Goal: Task Accomplishment & Management: Use online tool/utility

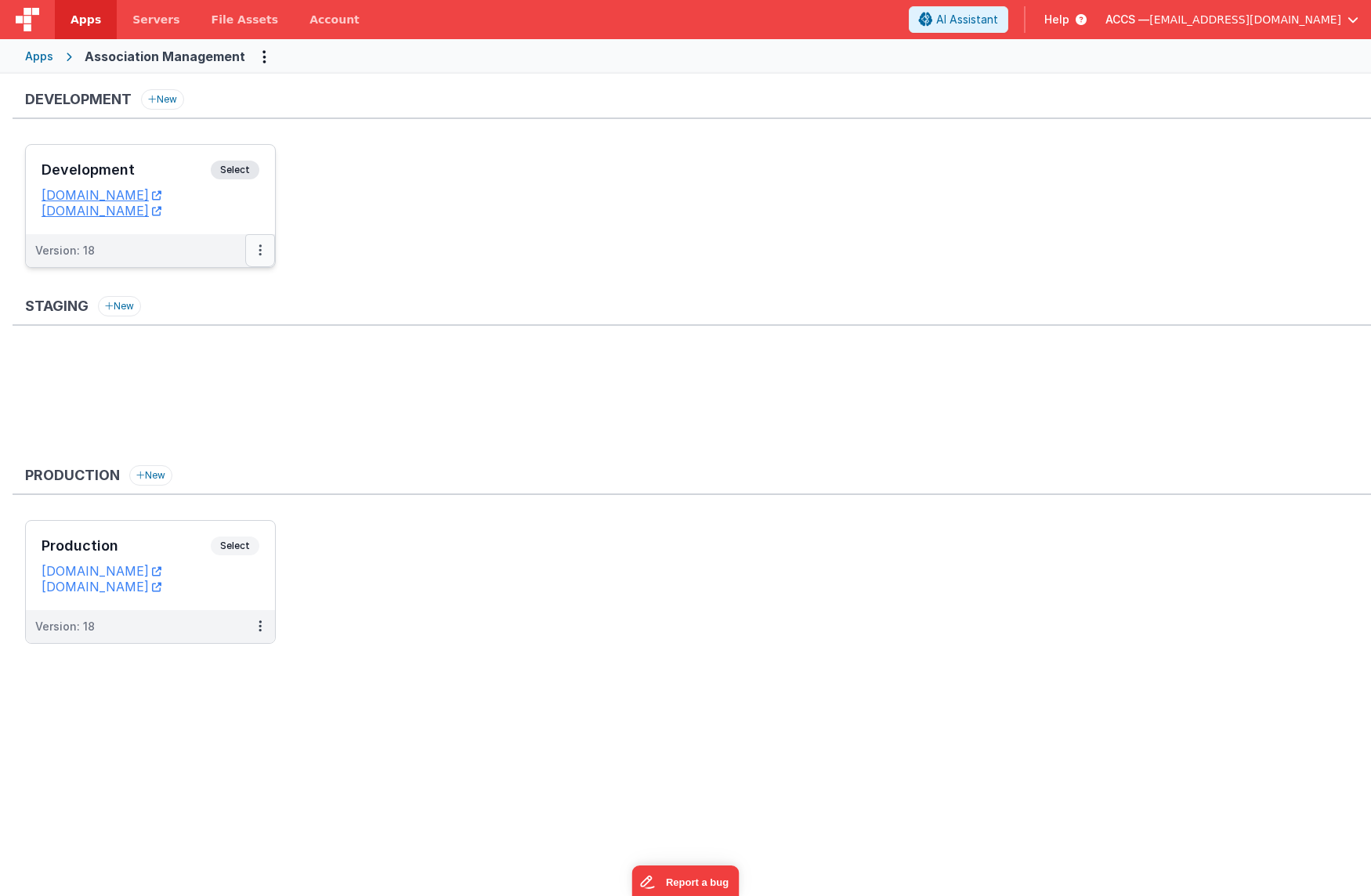
click at [255, 249] on button at bounding box center [260, 251] width 29 height 33
click at [235, 305] on link "Deploy..." at bounding box center [205, 313] width 138 height 28
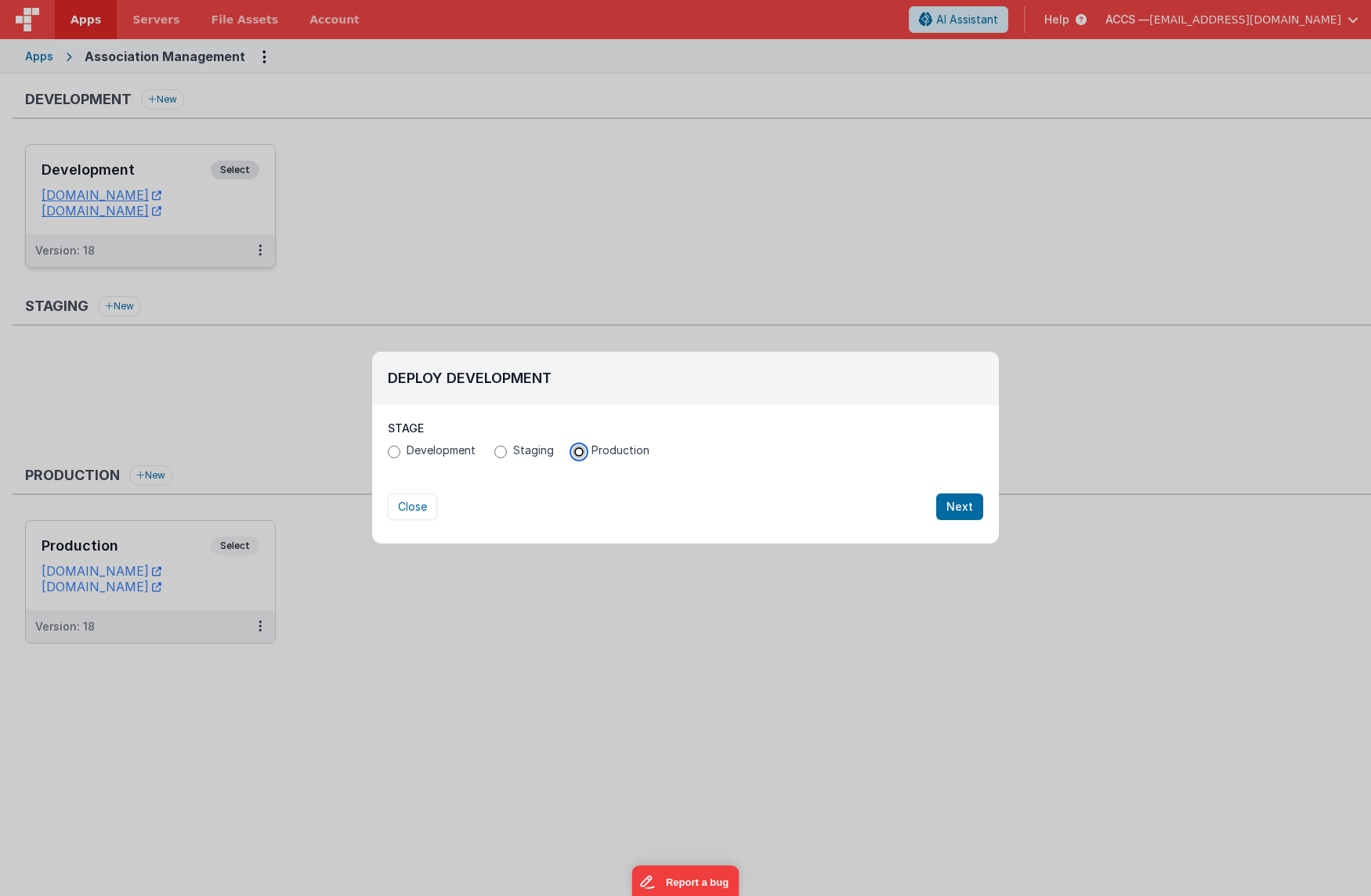
click at [580, 451] on input "Production" at bounding box center [579, 452] width 13 height 13
radio input "true"
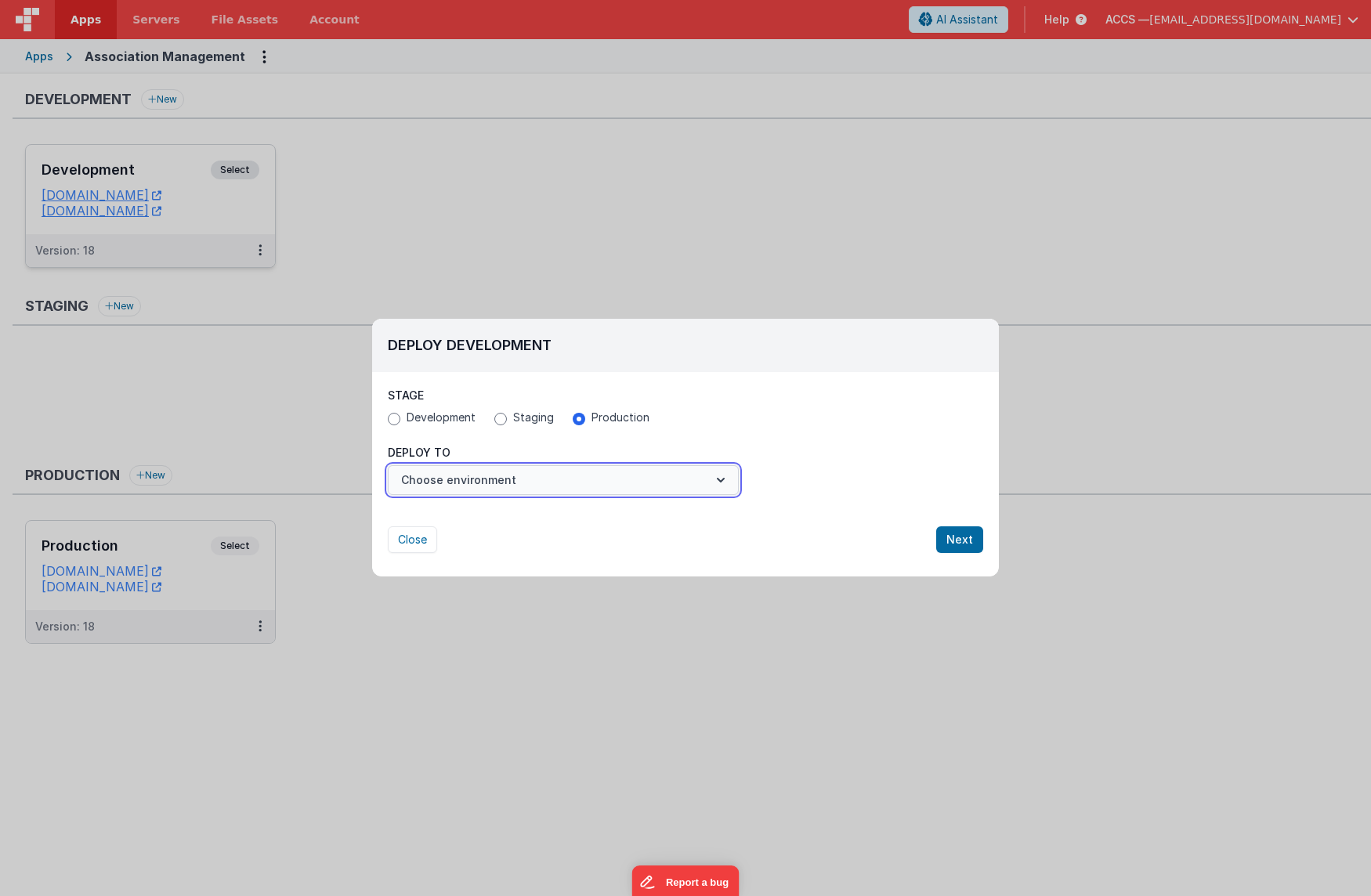
click at [668, 485] on button "Choose environment" at bounding box center [562, 480] width 351 height 29
click at [647, 510] on link "Production" at bounding box center [562, 518] width 351 height 28
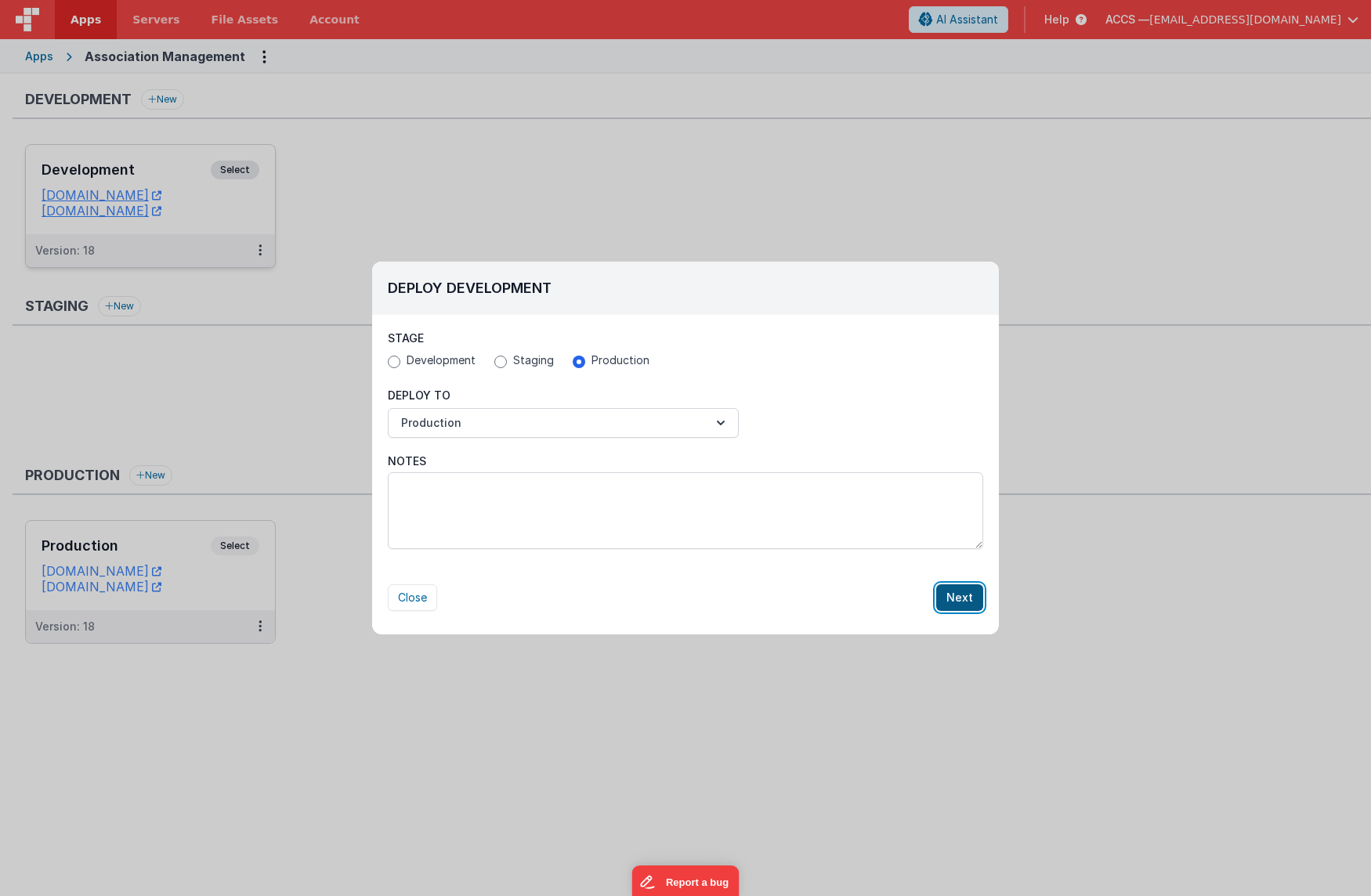
click at [952, 595] on button "Next" at bounding box center [960, 597] width 47 height 26
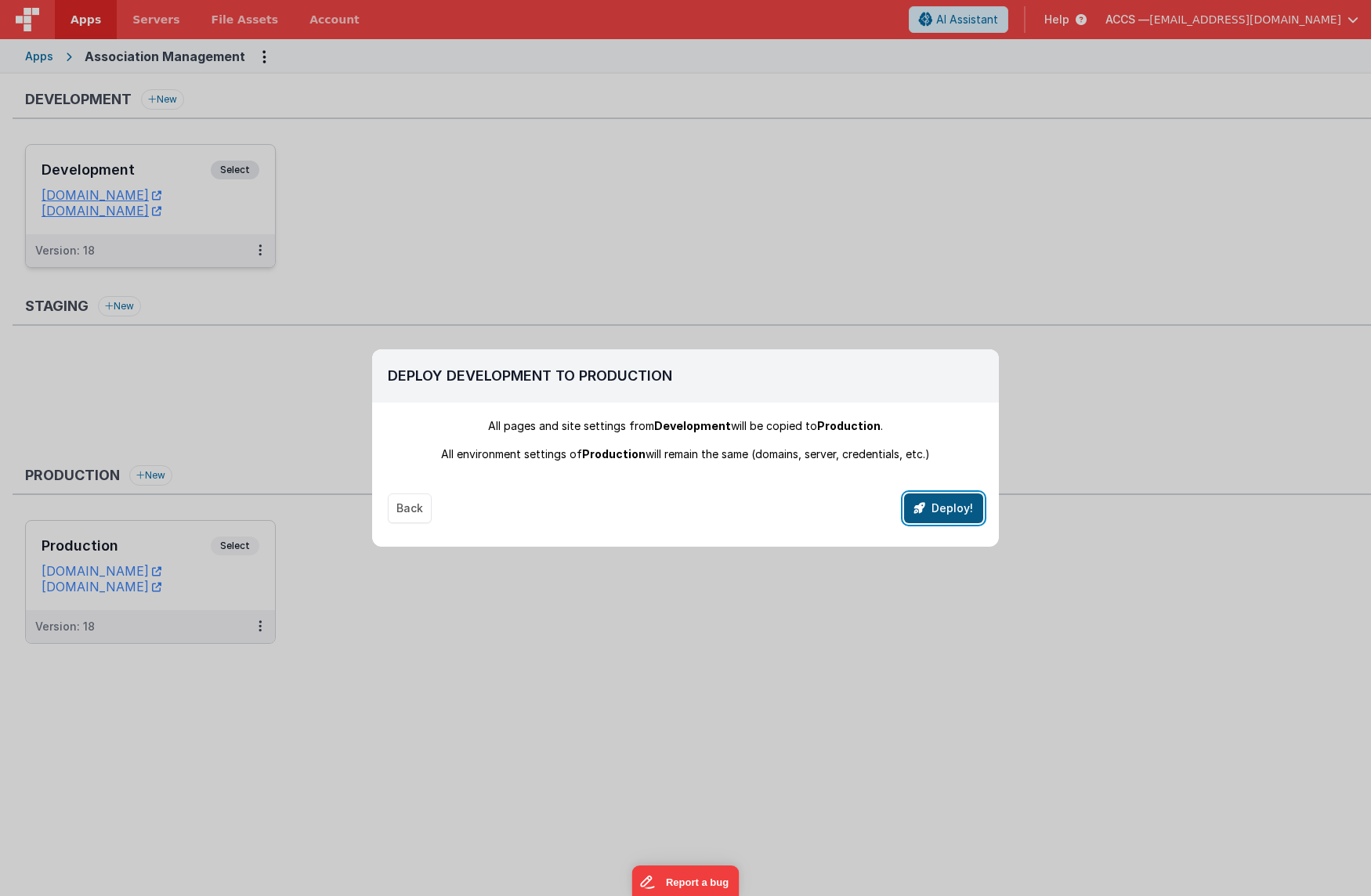
click at [940, 516] on button "Deploy!" at bounding box center [943, 508] width 79 height 29
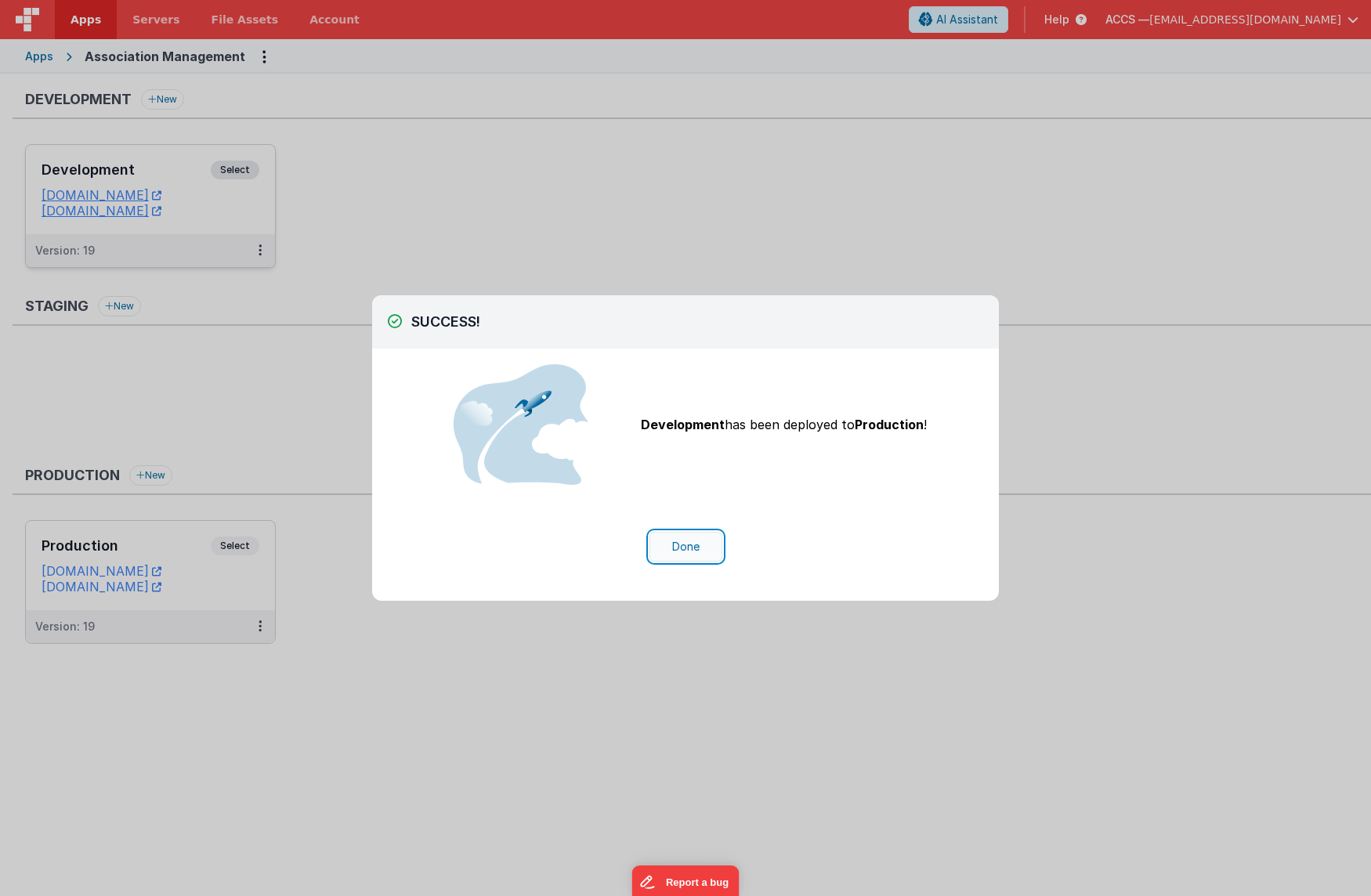
click at [693, 550] on button "Done" at bounding box center [686, 547] width 73 height 29
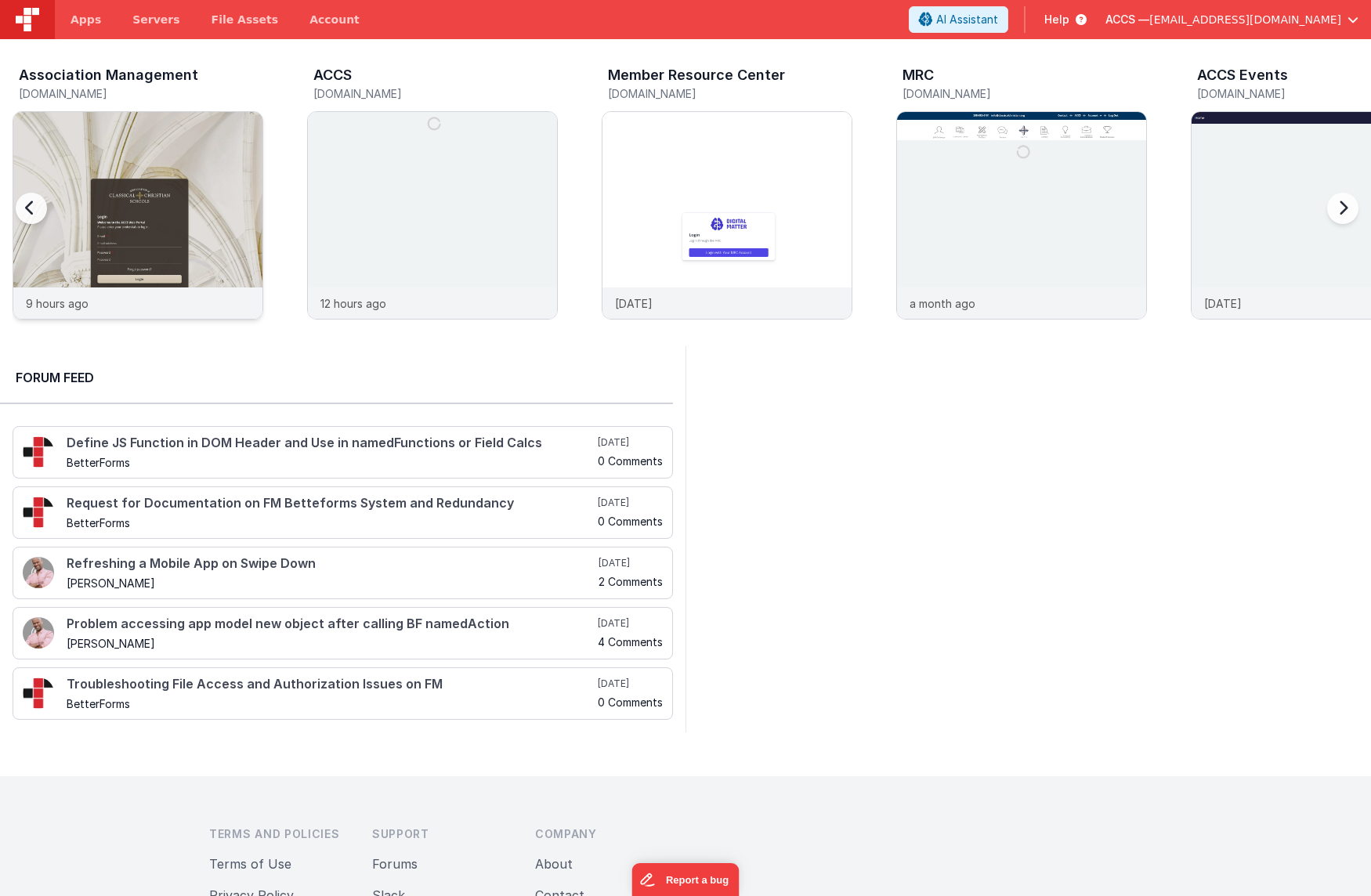
click at [105, 177] on img at bounding box center [138, 236] width 249 height 249
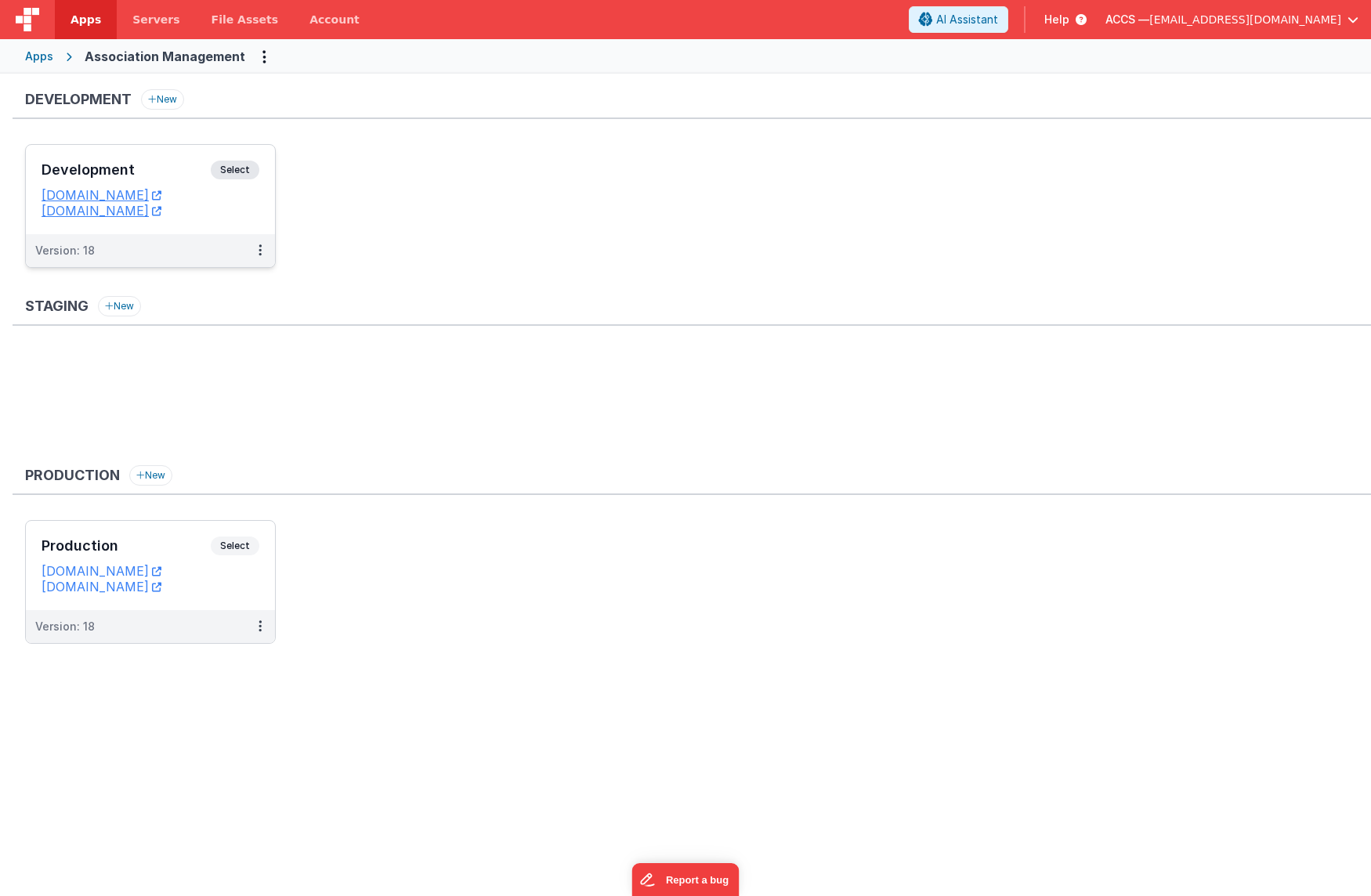
click at [163, 176] on h3 "Development" at bounding box center [126, 170] width 169 height 16
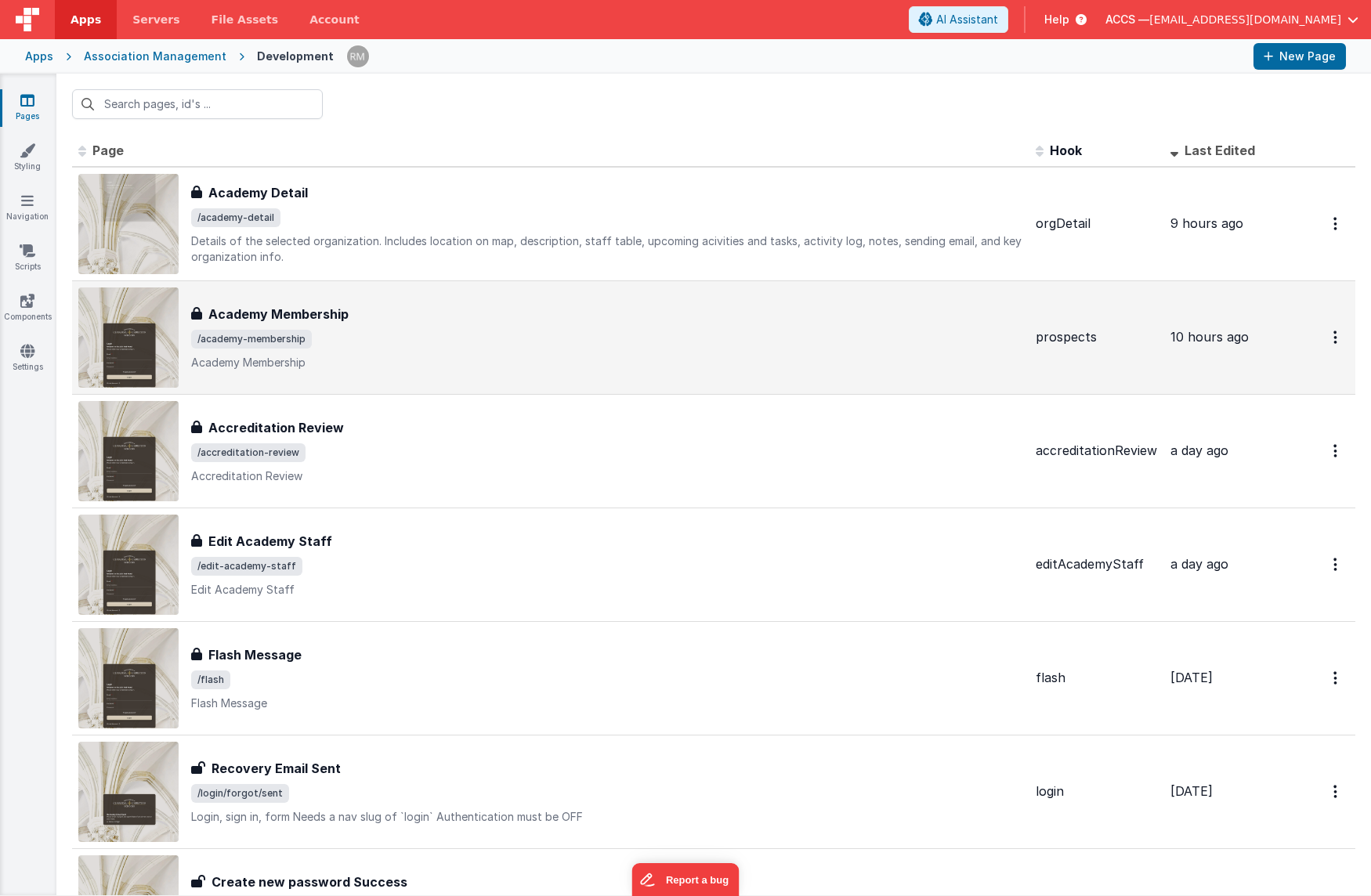
click at [377, 324] on div "Academy Membership Academy Membership /academy-membership Academy Membership" at bounding box center [607, 337] width 832 height 65
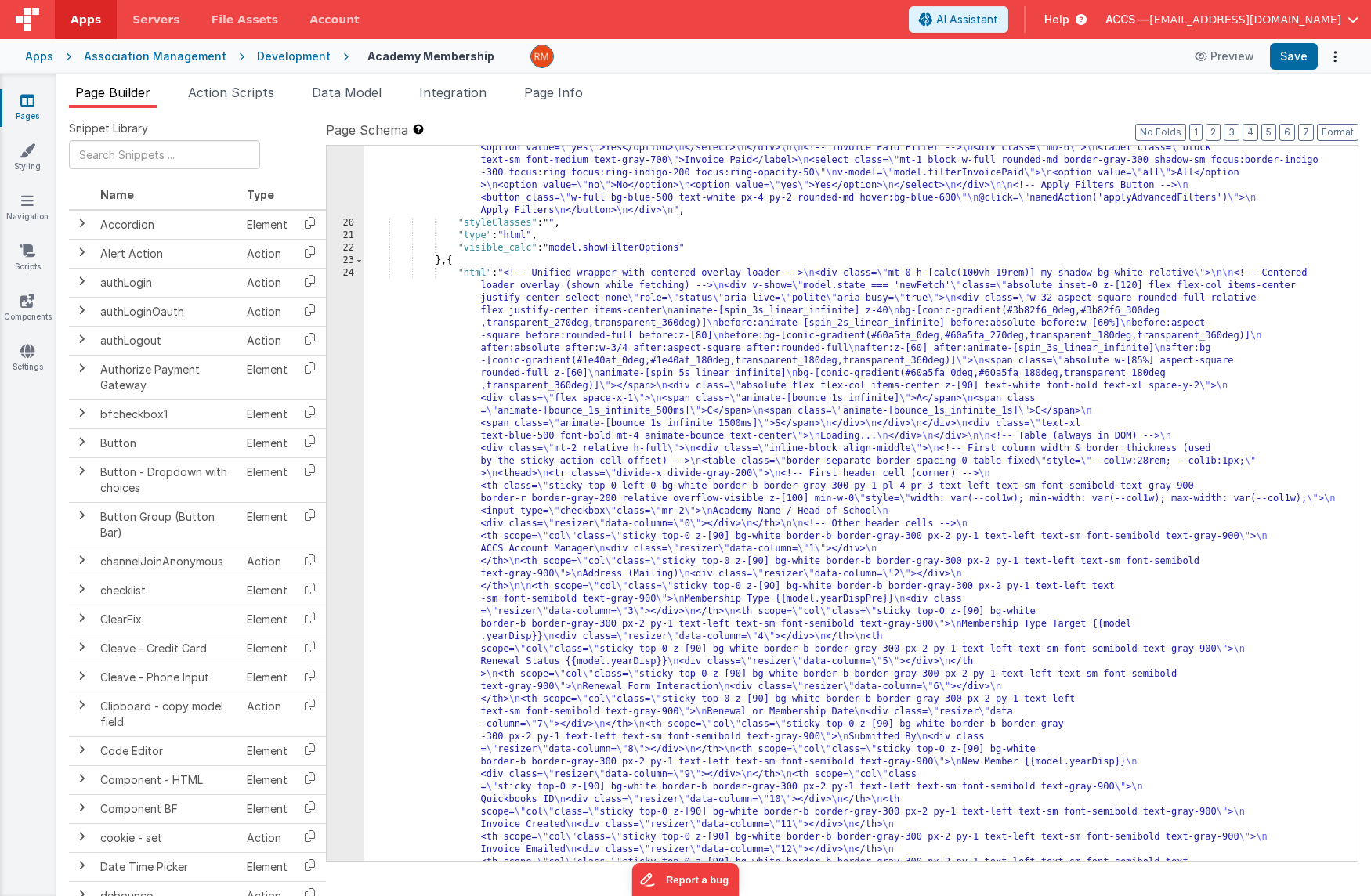
scroll to position [806, 0]
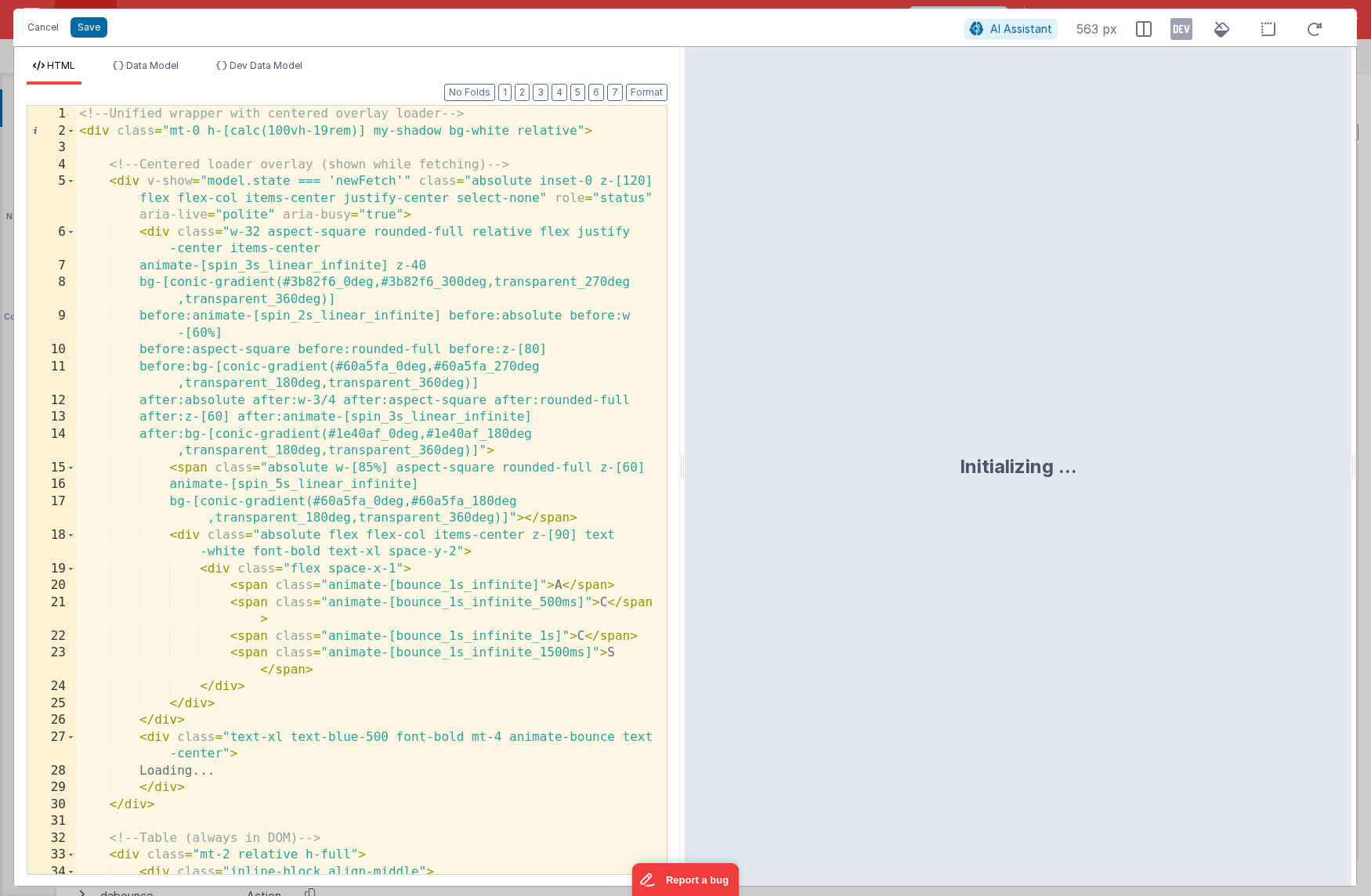
click at [518, 148] on div "<!-- Unified wrapper with centered overlay loader --> < div class = "mt-0 h-[ca…" at bounding box center [365, 514] width 579 height 819
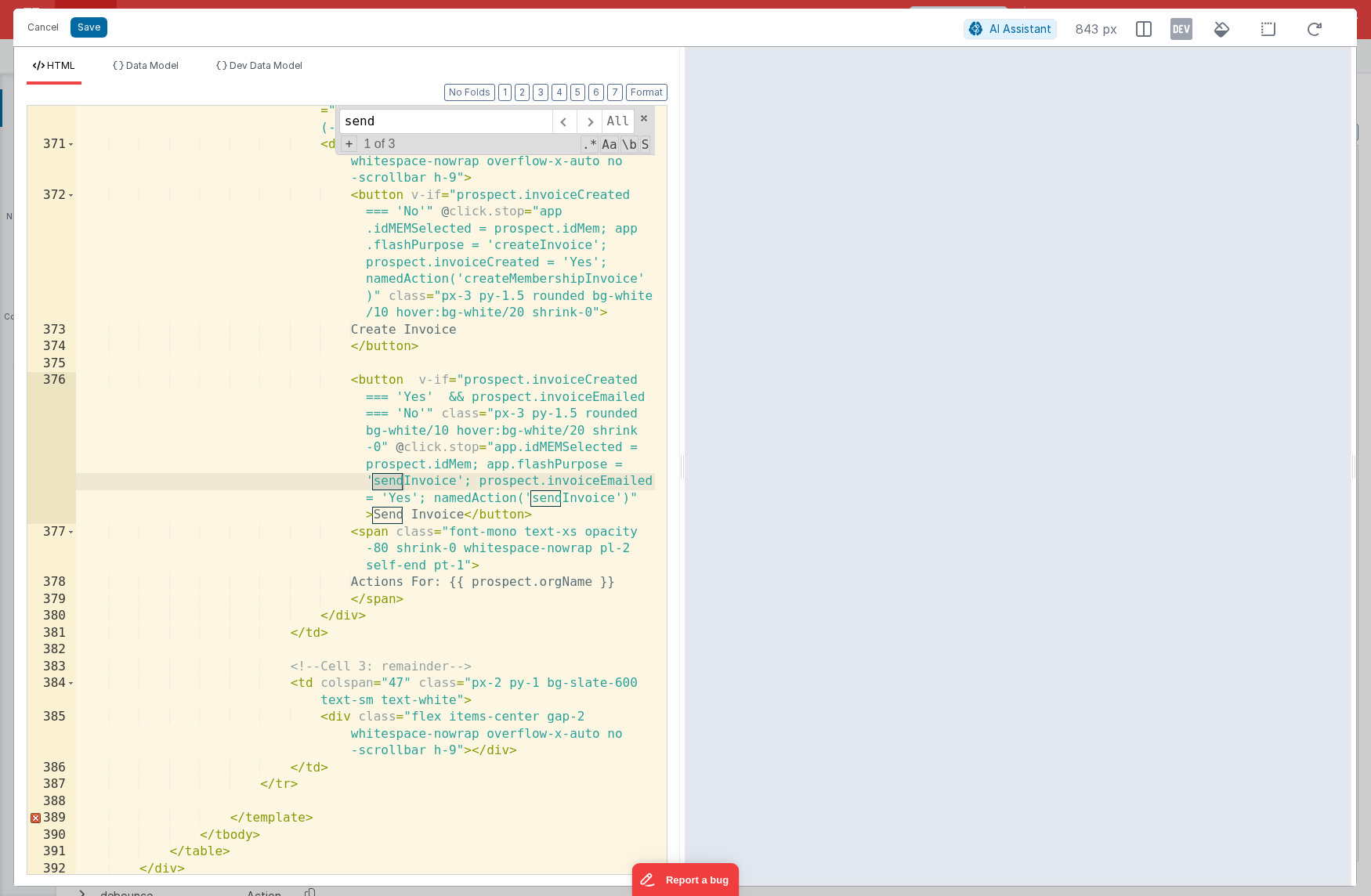
scroll to position [11553, 0]
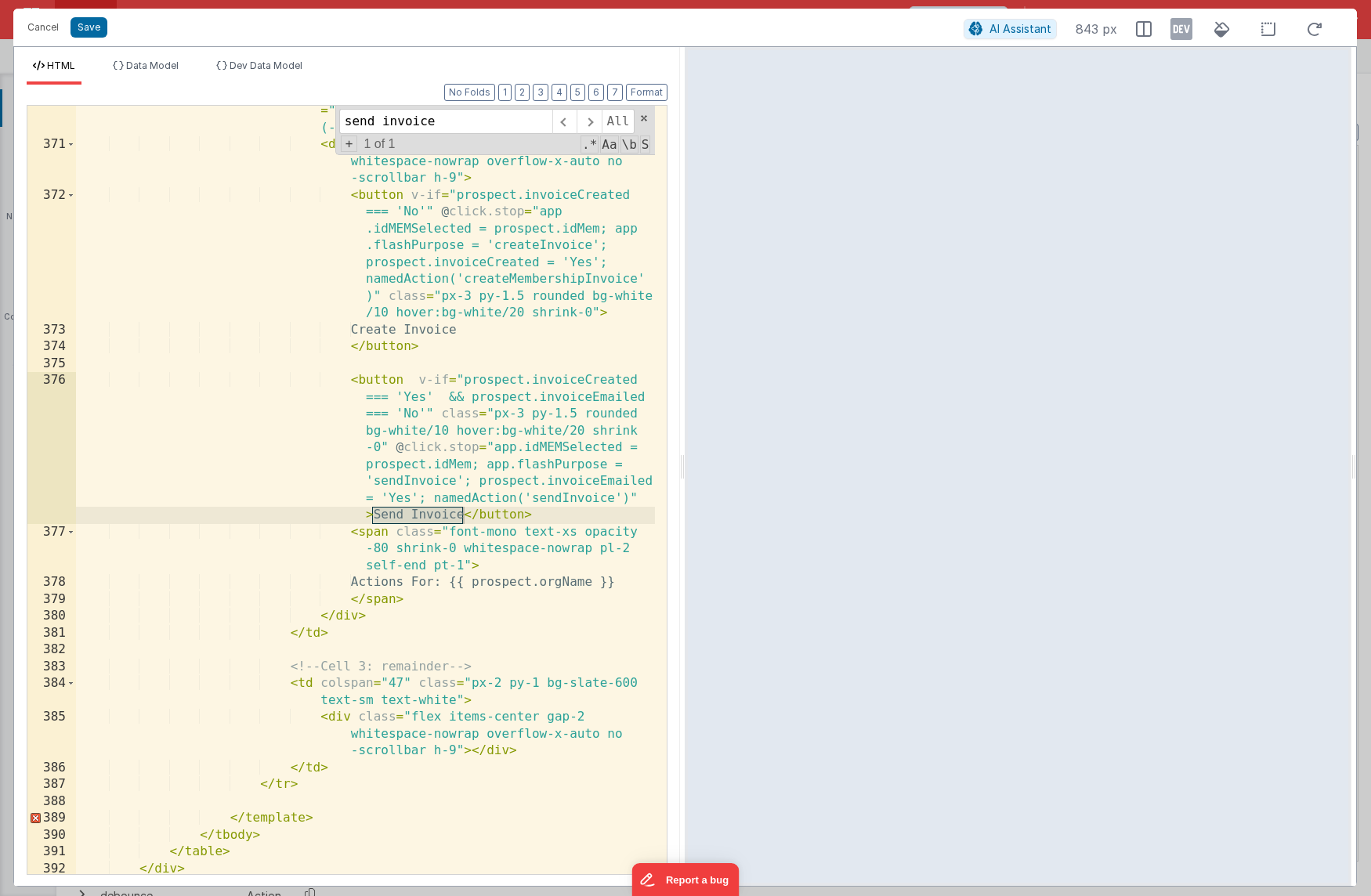
type input "send invoice"
click at [423, 415] on div "< td class = "sticky z-[60] bg-slate-600 text-white px-2 py-1 border-r border-w…" at bounding box center [365, 496] width 579 height 853
click at [54, 28] on button "Cancel" at bounding box center [43, 27] width 47 height 21
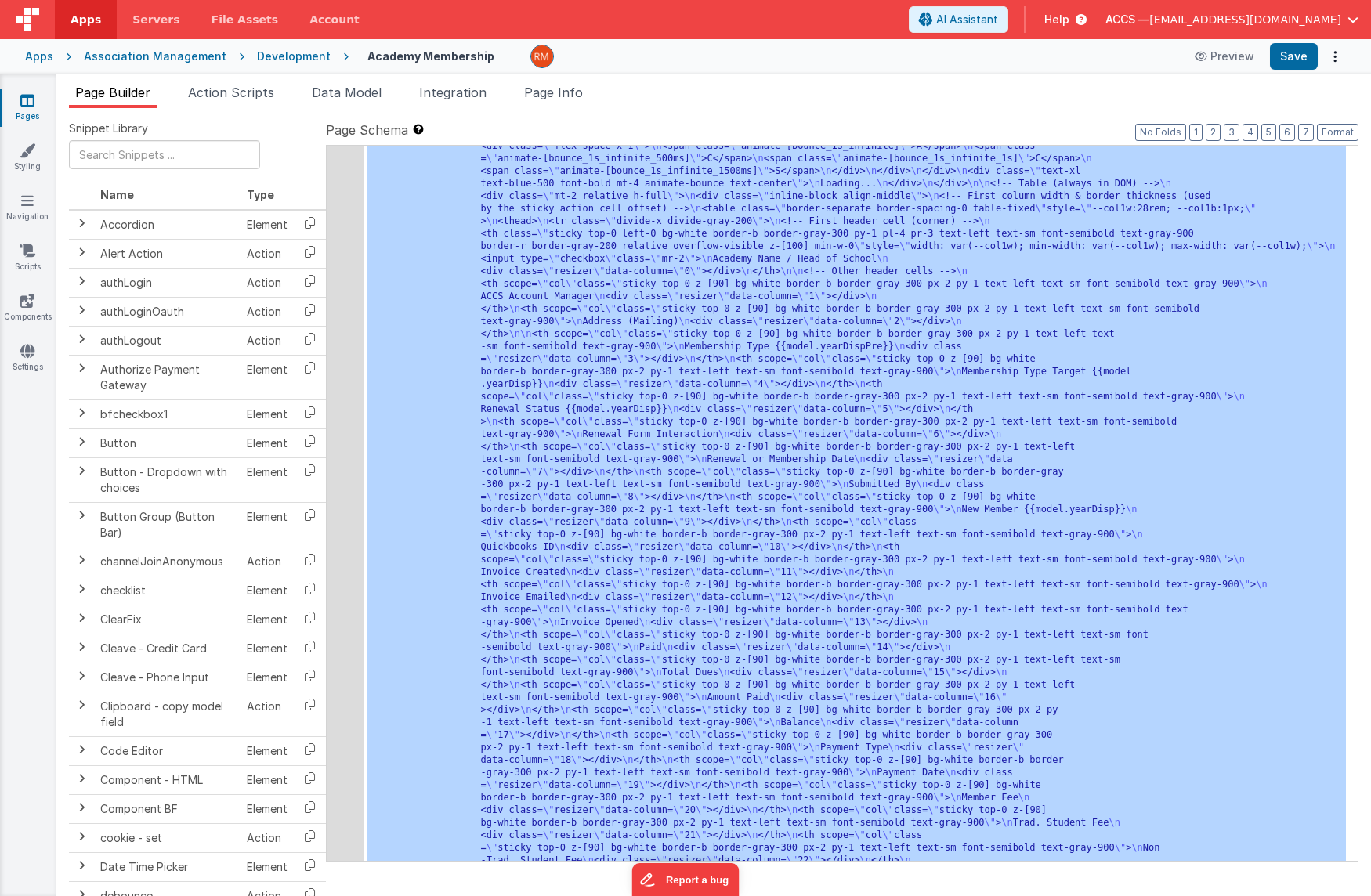
scroll to position [686, 0]
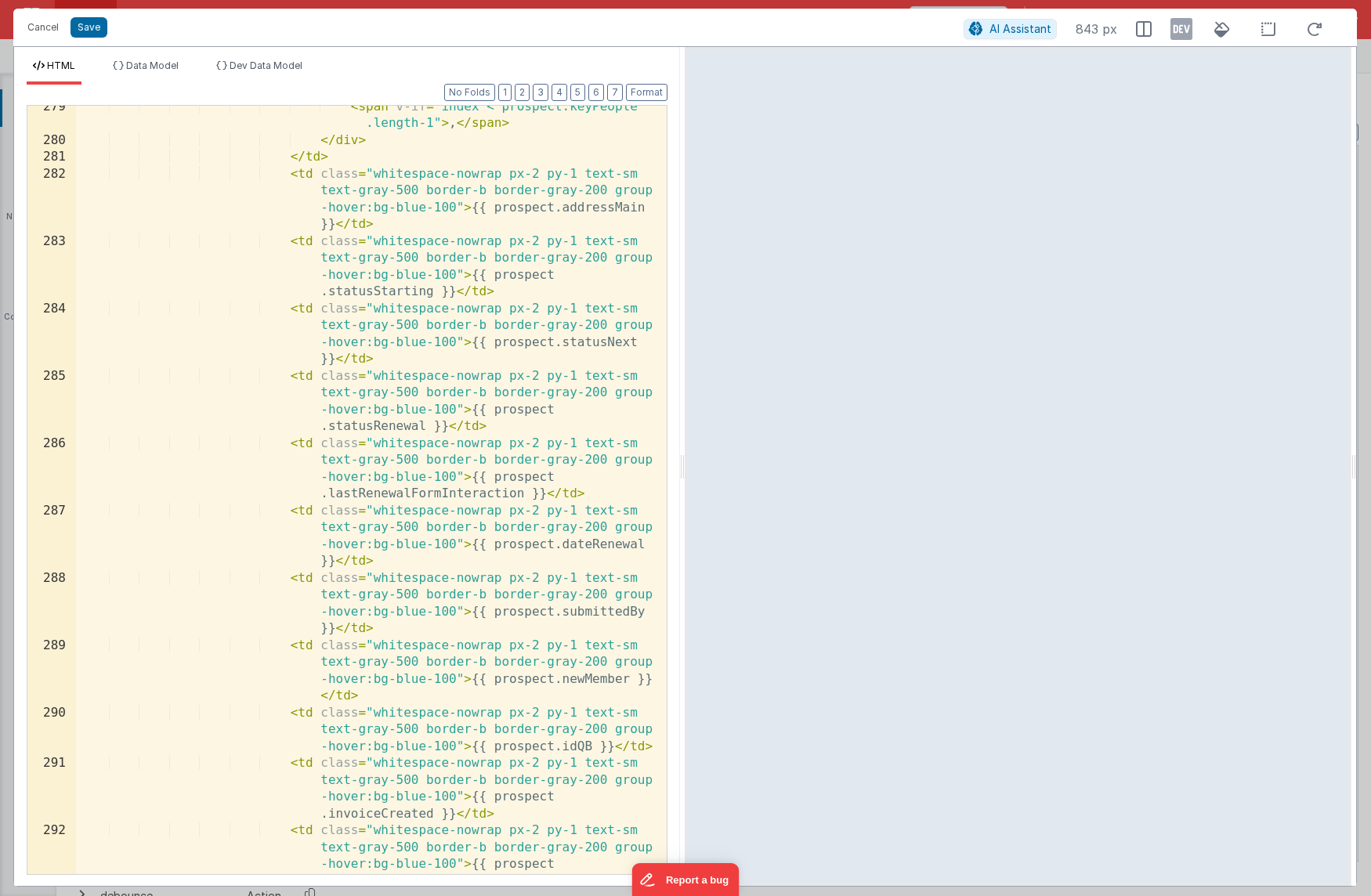
scroll to position [7063, 0]
drag, startPoint x: 522, startPoint y: 494, endPoint x: 329, endPoint y: 495, distance: 193.0
click at [329, 495] on div "< span v-if = "index < prospect.keyPeople .length-1" > , </ span > </ div > </ …" at bounding box center [365, 533] width 579 height 870
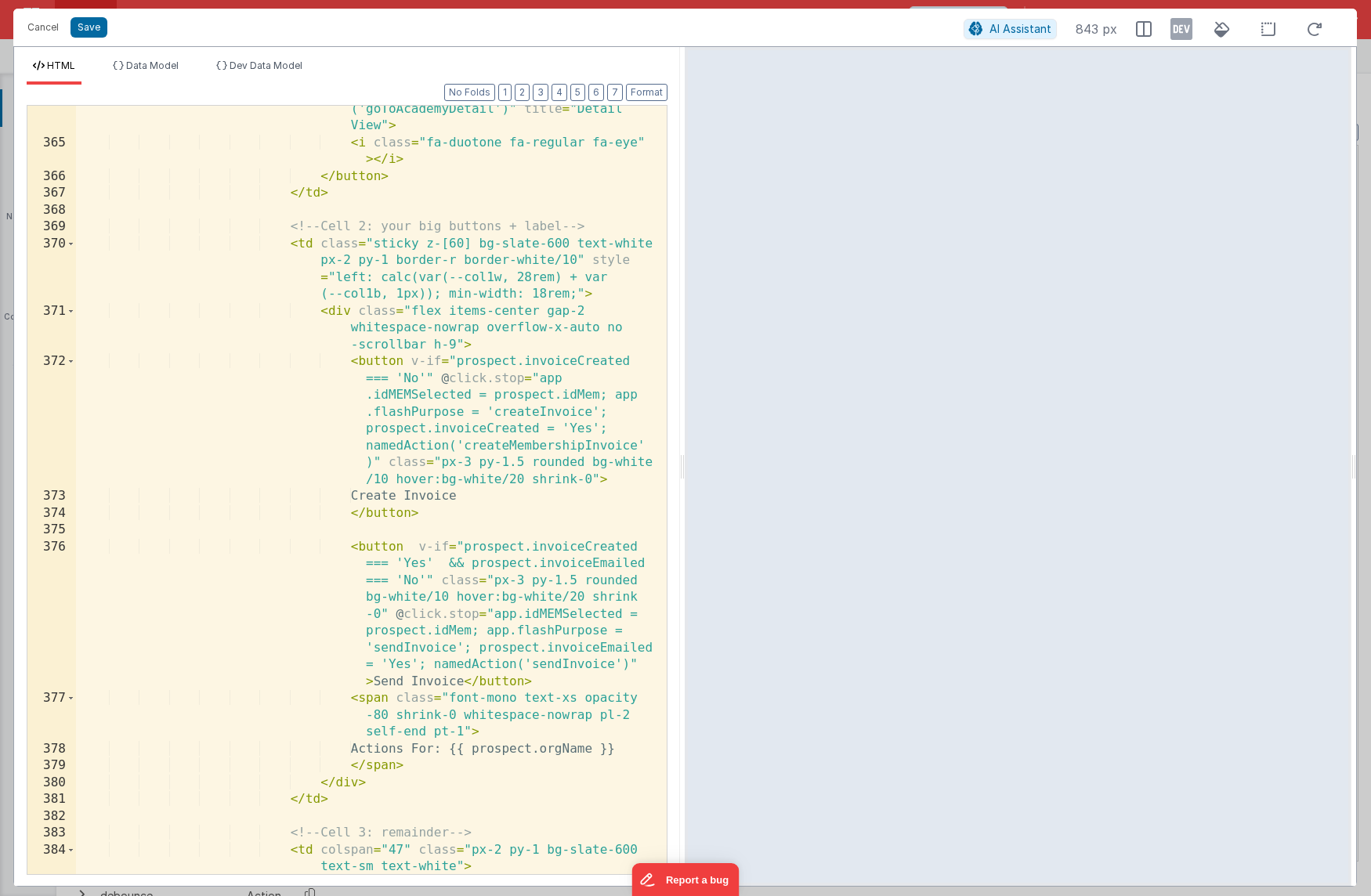
scroll to position [11386, 0]
click at [612, 429] on div "< button @ click.stop = "app.selectedAcademy = [DOMAIN_NAME]; namedAction ('goT…" at bounding box center [365, 510] width 579 height 886
click at [434, 380] on div "< button @ click.stop = "app.selectedAcademy = [DOMAIN_NAME]; namedAction ('goT…" at bounding box center [365, 510] width 579 height 886
click at [425, 380] on div "< button @ click.stop = "app.selectedAcademy = [DOMAIN_NAME]; namedAction ('goT…" at bounding box center [365, 510] width 579 height 886
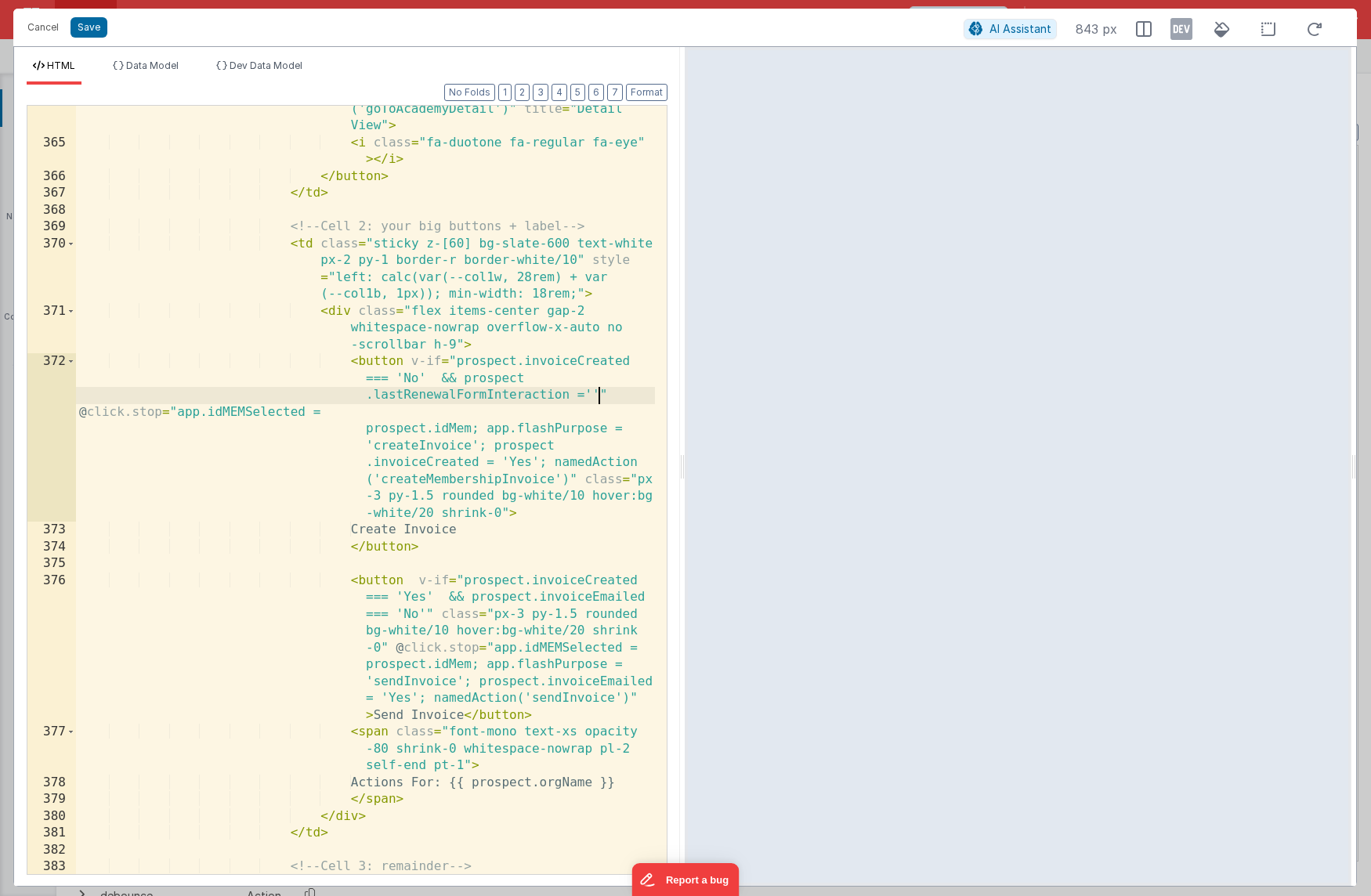
click at [590, 396] on div "< button @ click.stop = "app.selectedAcademy = [DOMAIN_NAME]; namedAction ('goT…" at bounding box center [365, 502] width 579 height 870
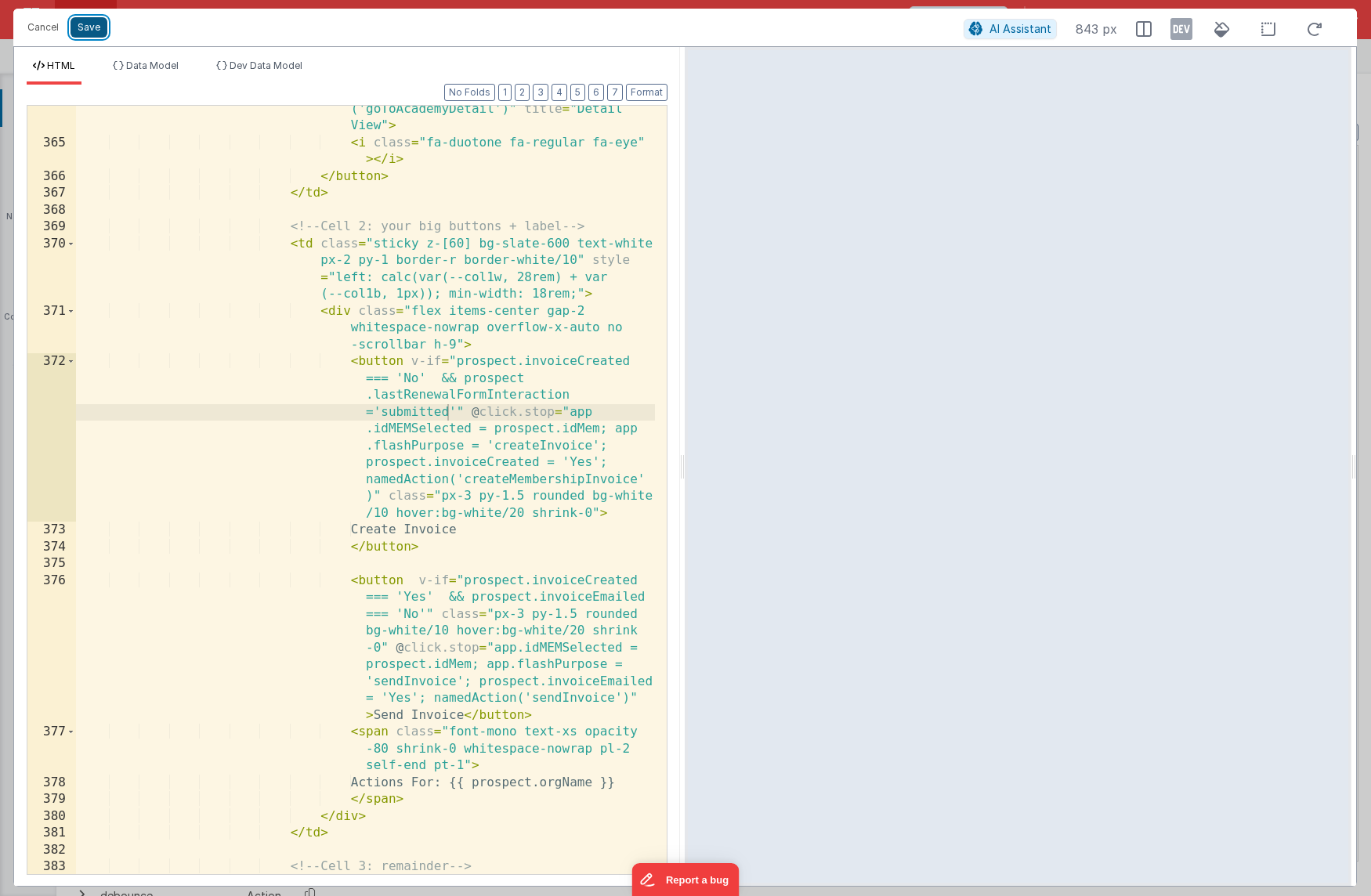
click at [90, 30] on button "Save" at bounding box center [89, 27] width 37 height 20
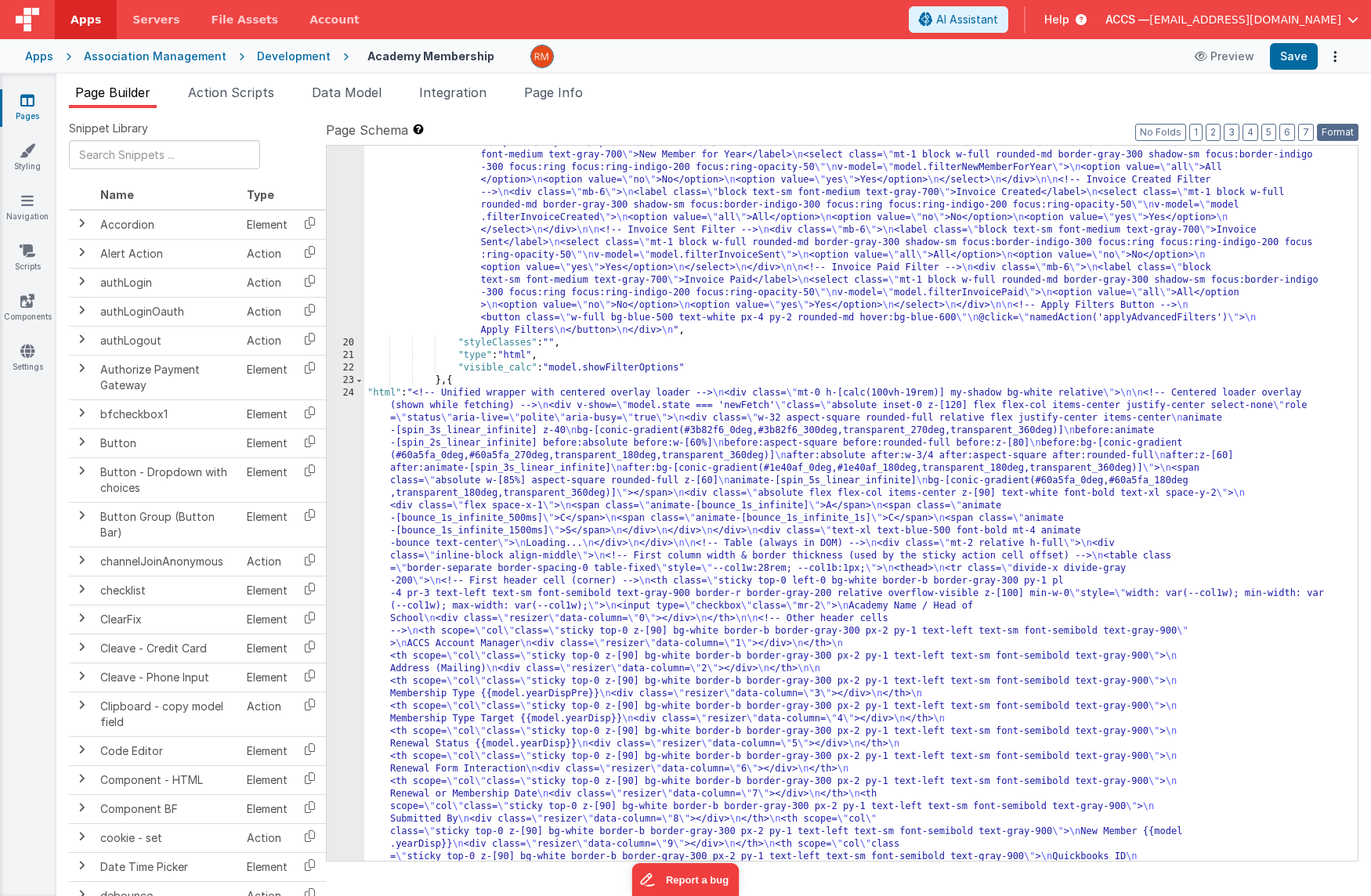
click at [1334, 137] on button "Format" at bounding box center [1338, 133] width 42 height 18
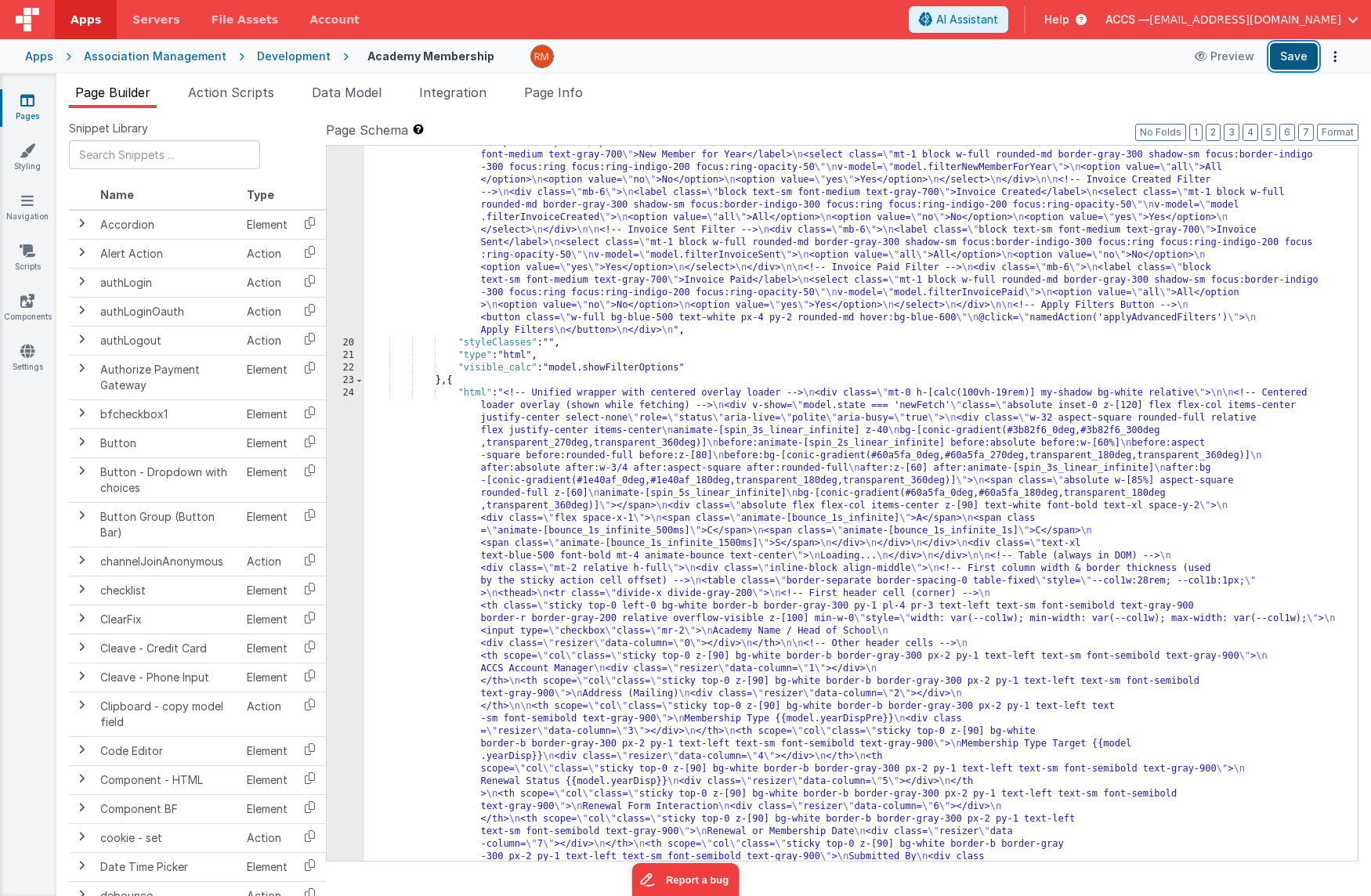
click at [1296, 58] on button "Save" at bounding box center [1294, 56] width 48 height 26
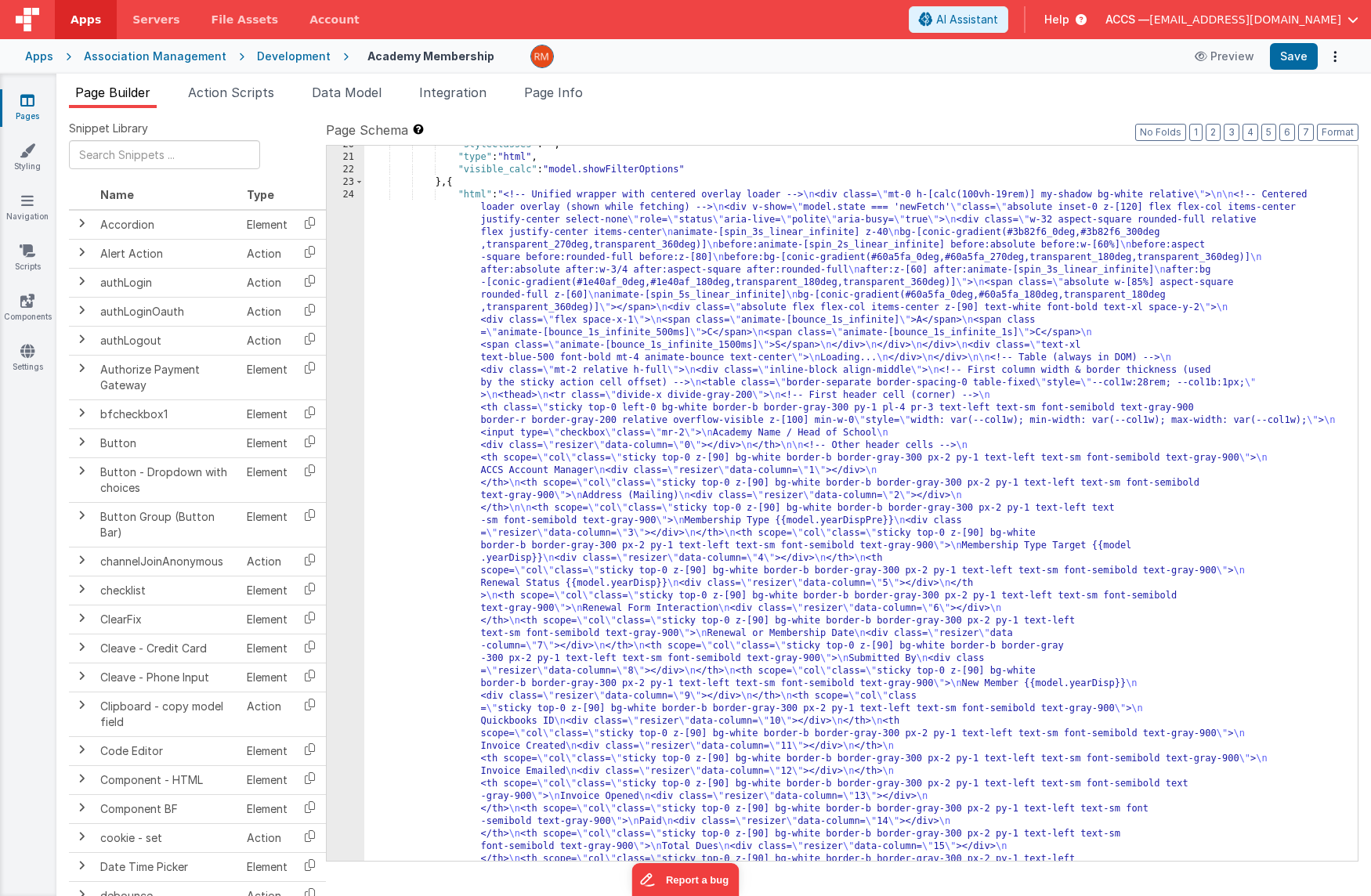
scroll to position [801, 0]
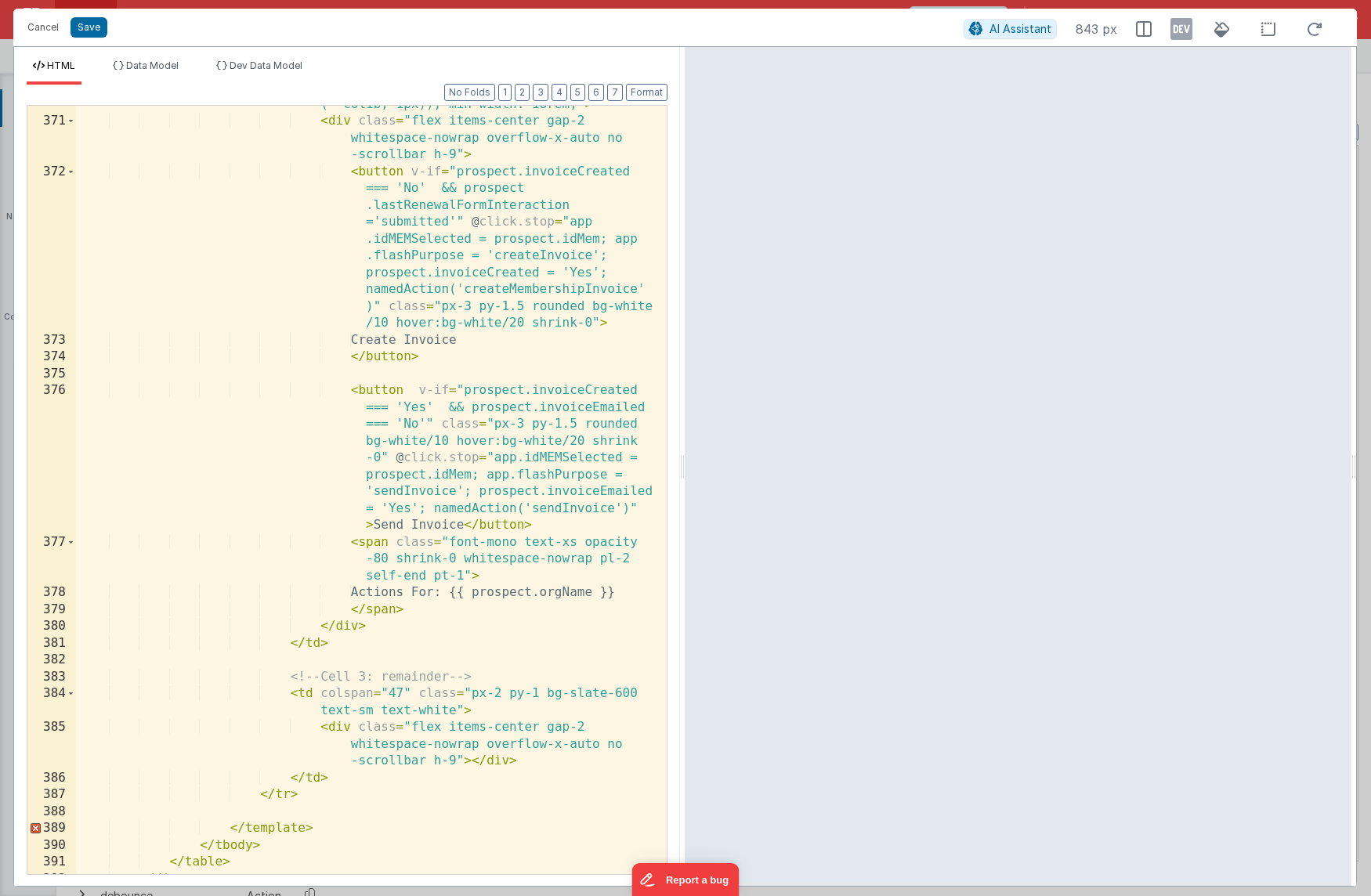
scroll to position [11443, 0]
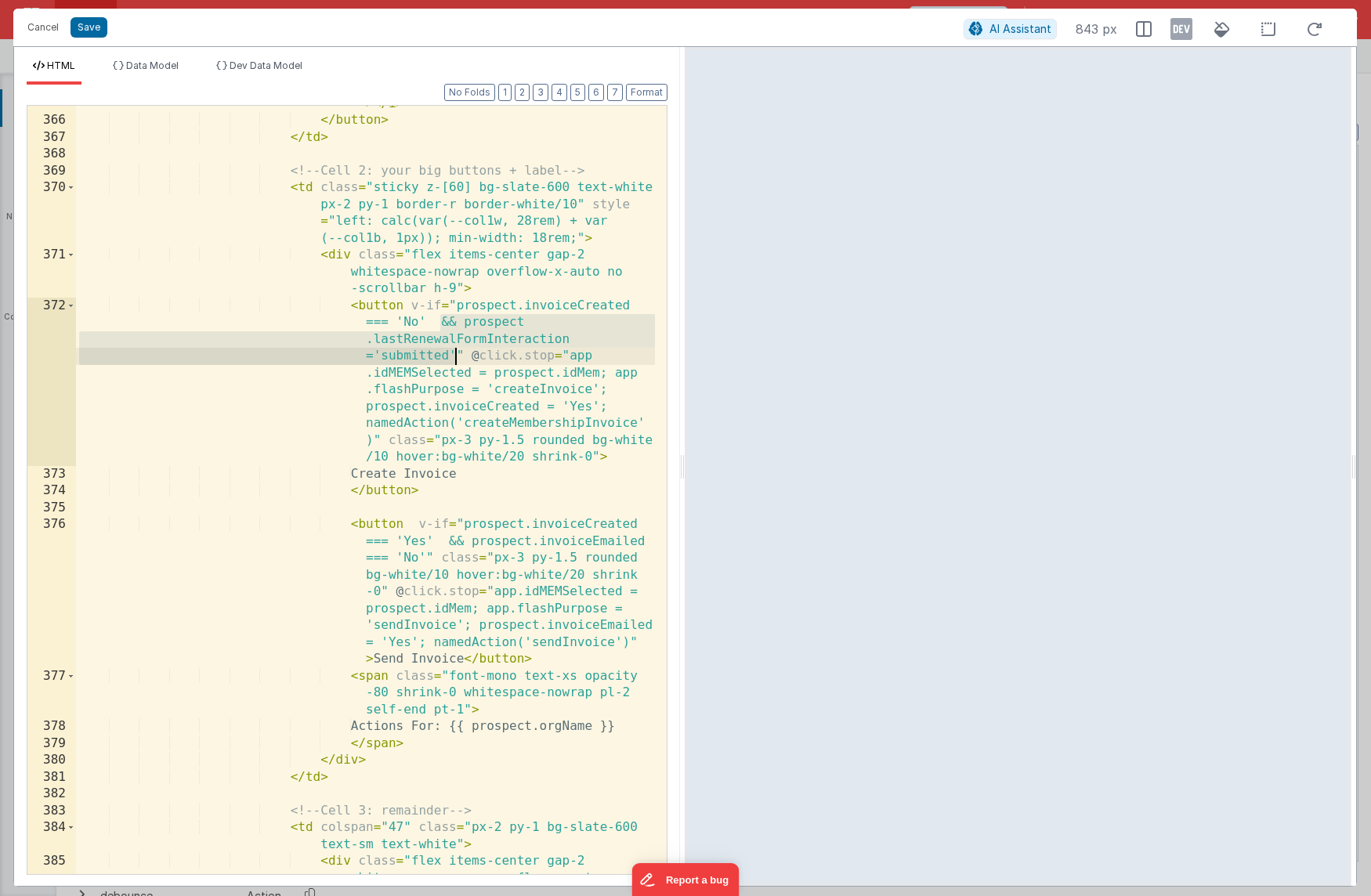
drag, startPoint x: 438, startPoint y: 319, endPoint x: 451, endPoint y: 348, distance: 31.8
click at [451, 350] on div "< i class = "fa-duotone fa-regular fa-eye" > </ i > </ button > </ td > <!-- Ce…" at bounding box center [365, 505] width 579 height 853
drag, startPoint x: 454, startPoint y: 356, endPoint x: 434, endPoint y: 327, distance: 35.2
click at [434, 327] on div "< i class = "fa-duotone fa-regular fa-eye" > </ i > </ button > </ td > <!-- Ce…" at bounding box center [365, 505] width 579 height 853
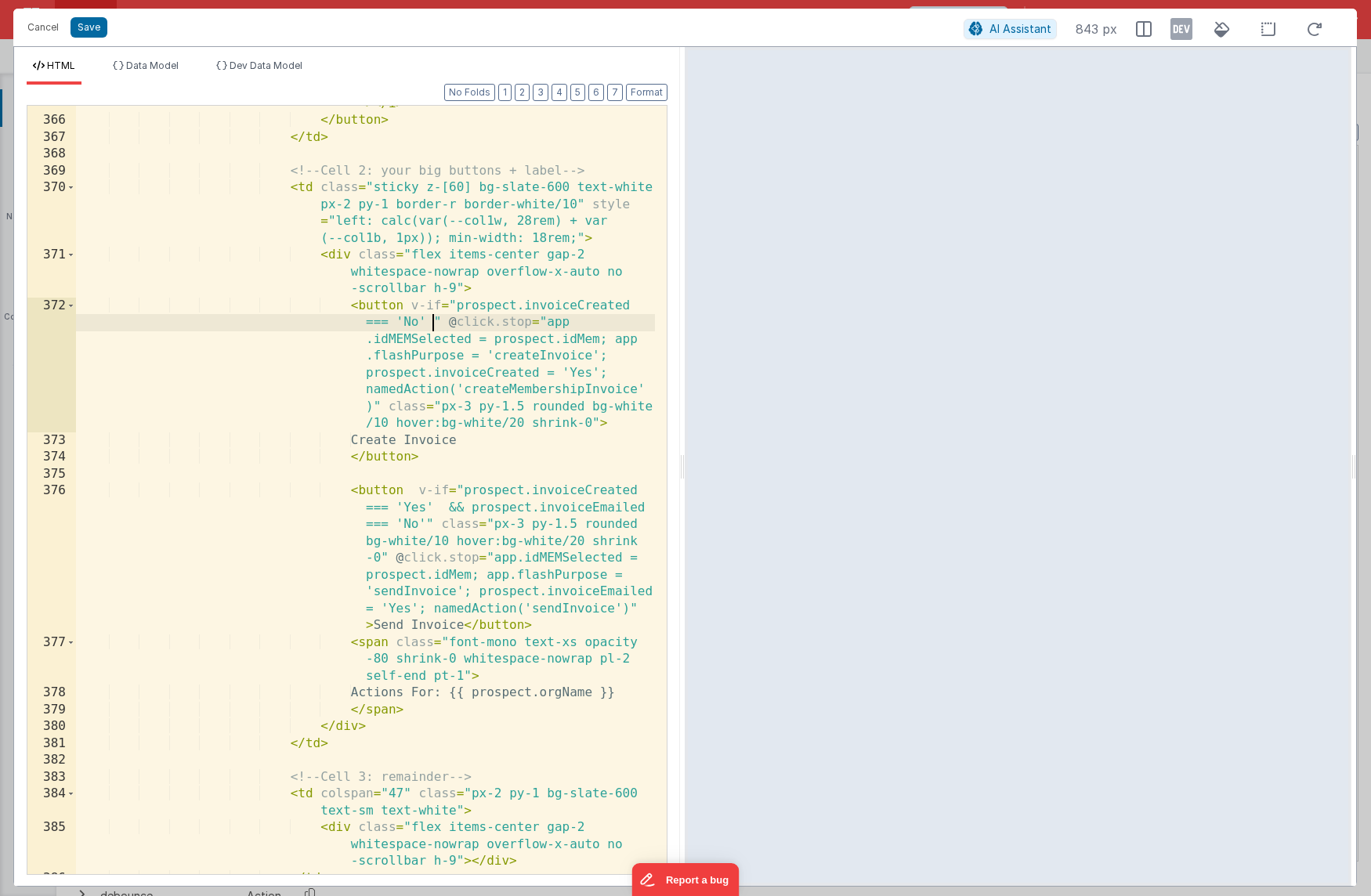
click at [427, 325] on div "< i class = "fa-duotone fa-regular fa-eye" > </ i > </ button > </ td > <!-- Ce…" at bounding box center [365, 487] width 579 height 819
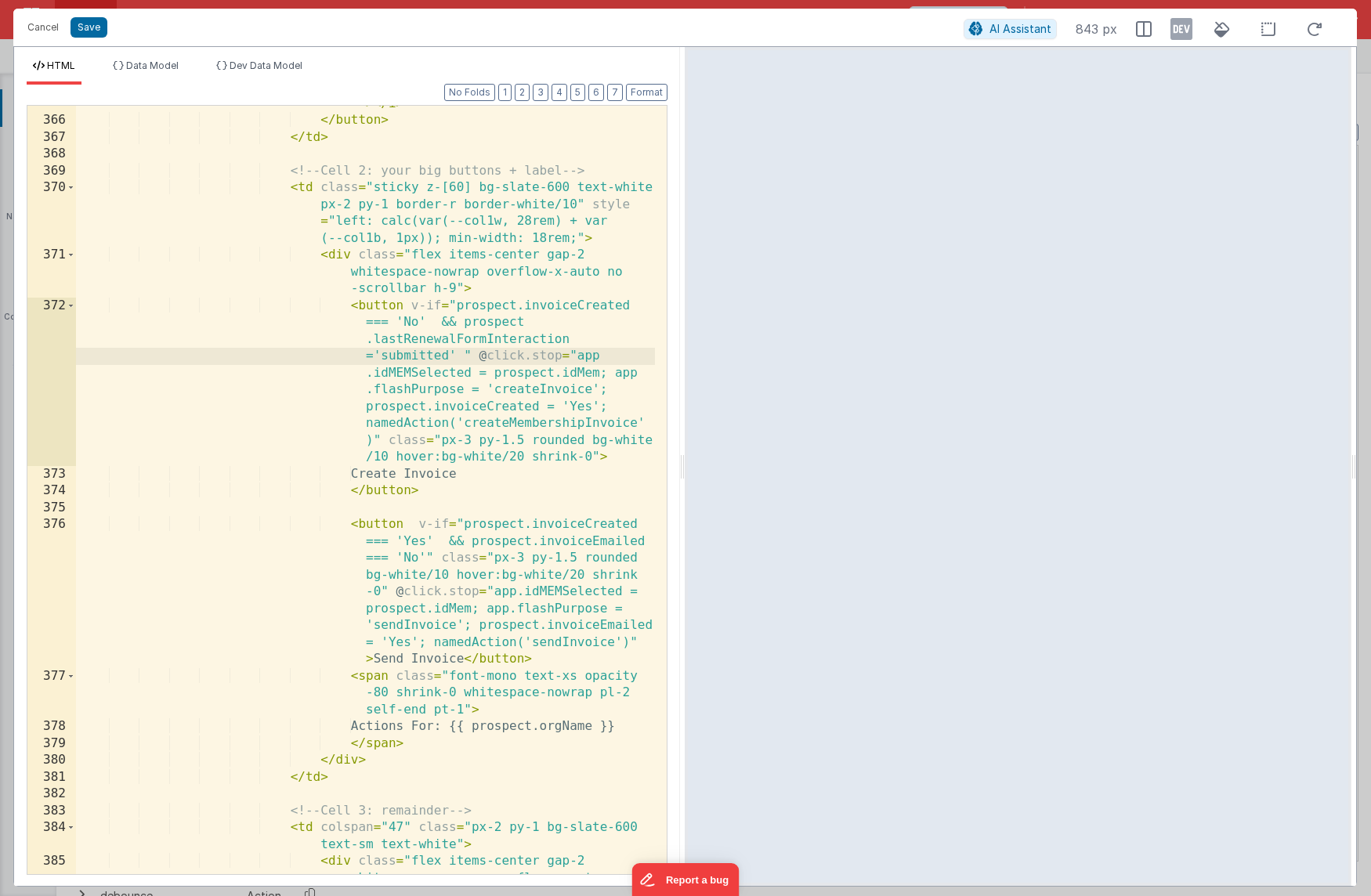
click at [375, 357] on div "< i class = "fa-duotone fa-regular fa-eye" > </ i > </ button > </ td > <!-- Ce…" at bounding box center [365, 505] width 579 height 853
click at [97, 32] on button "Save" at bounding box center [89, 27] width 37 height 20
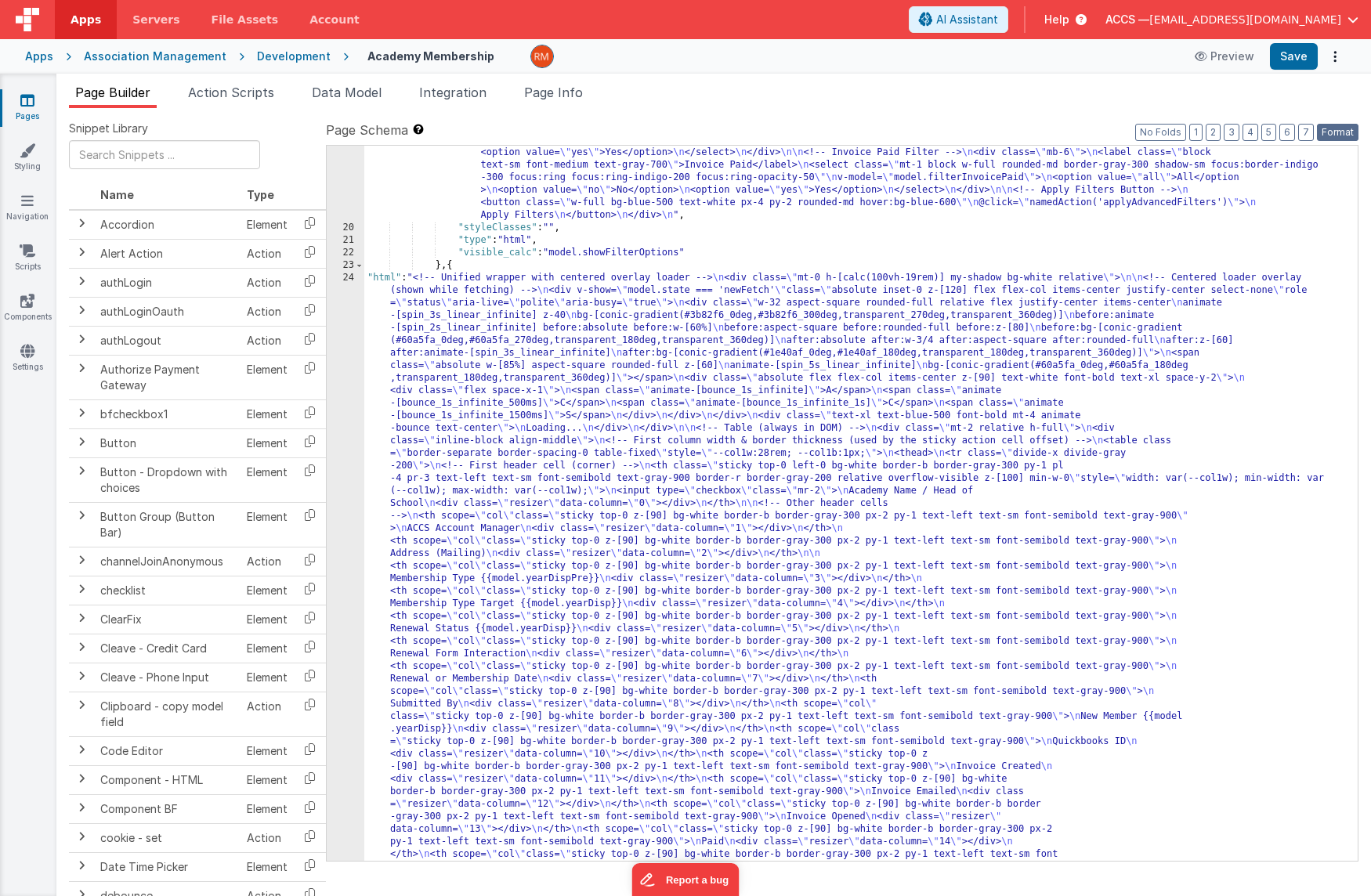
click at [1334, 132] on button "Format" at bounding box center [1338, 133] width 42 height 18
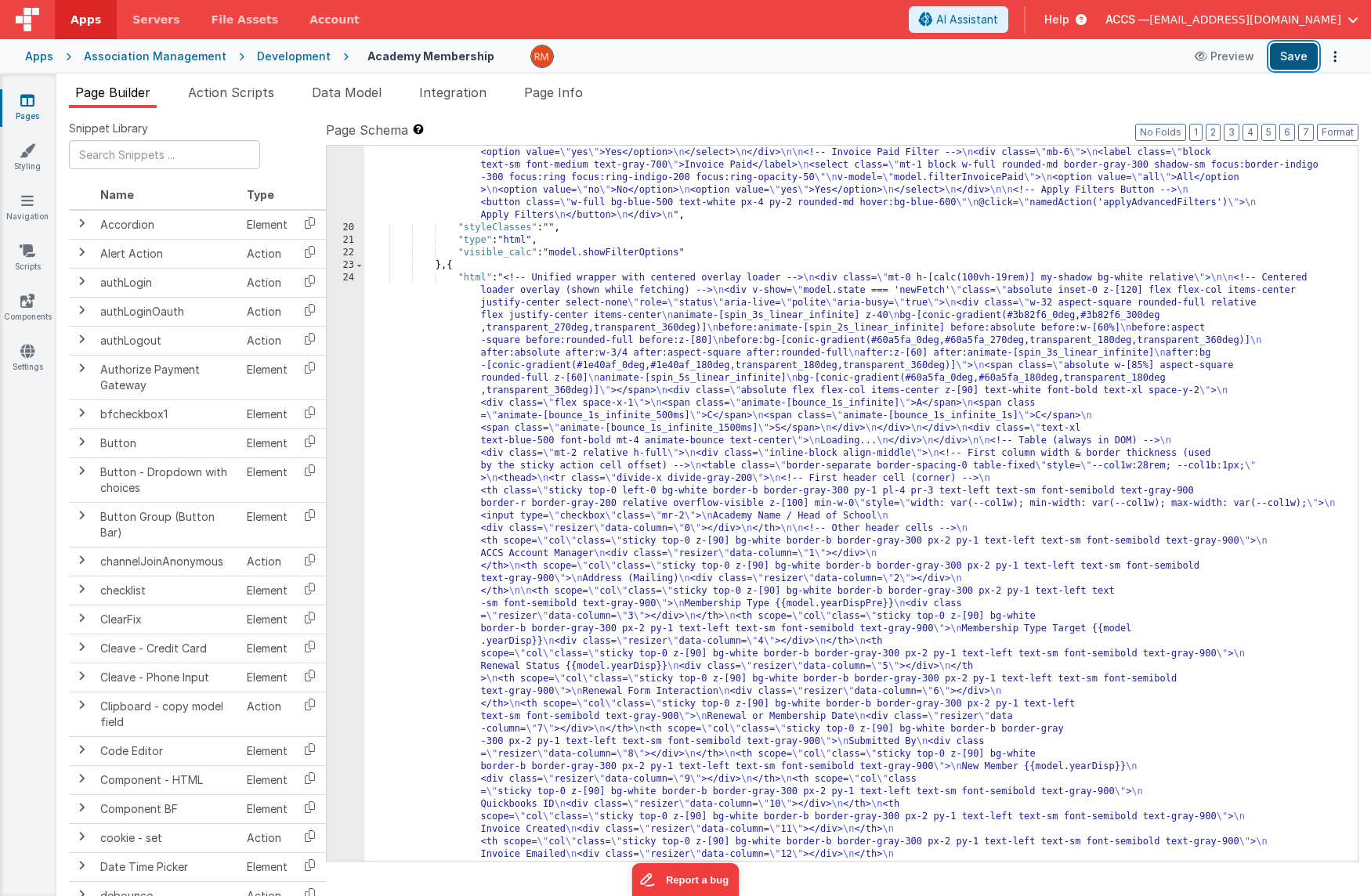
click at [1295, 56] on button "Save" at bounding box center [1294, 56] width 48 height 26
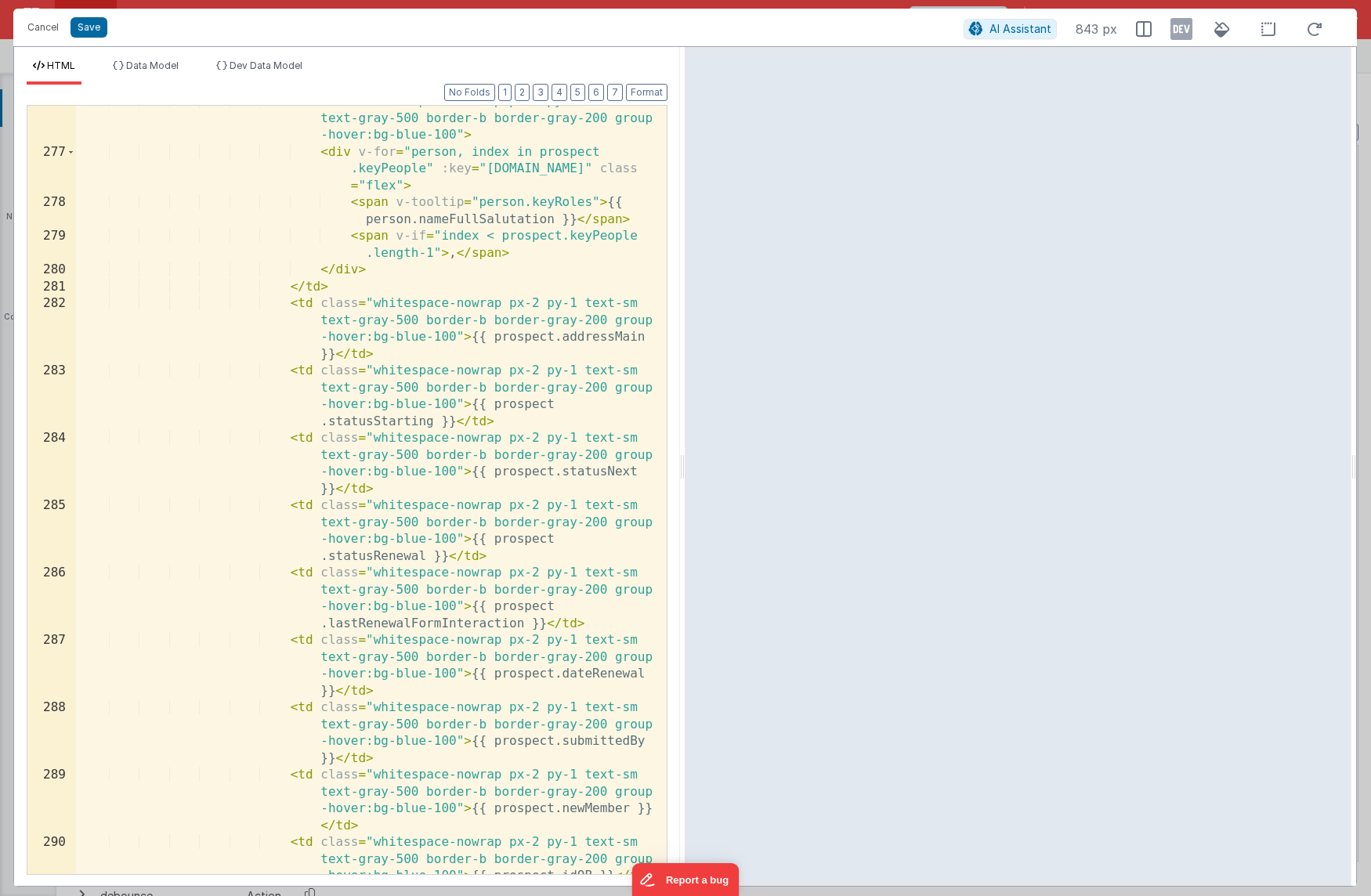
scroll to position [6933, 0]
drag, startPoint x: 422, startPoint y: 557, endPoint x: 330, endPoint y: 556, distance: 92.0
click at [330, 556] on div "< td class = "whitespace-nowrap px-2 py-1 text-sm text-gray-500 border-b border…" at bounding box center [365, 527] width 579 height 870
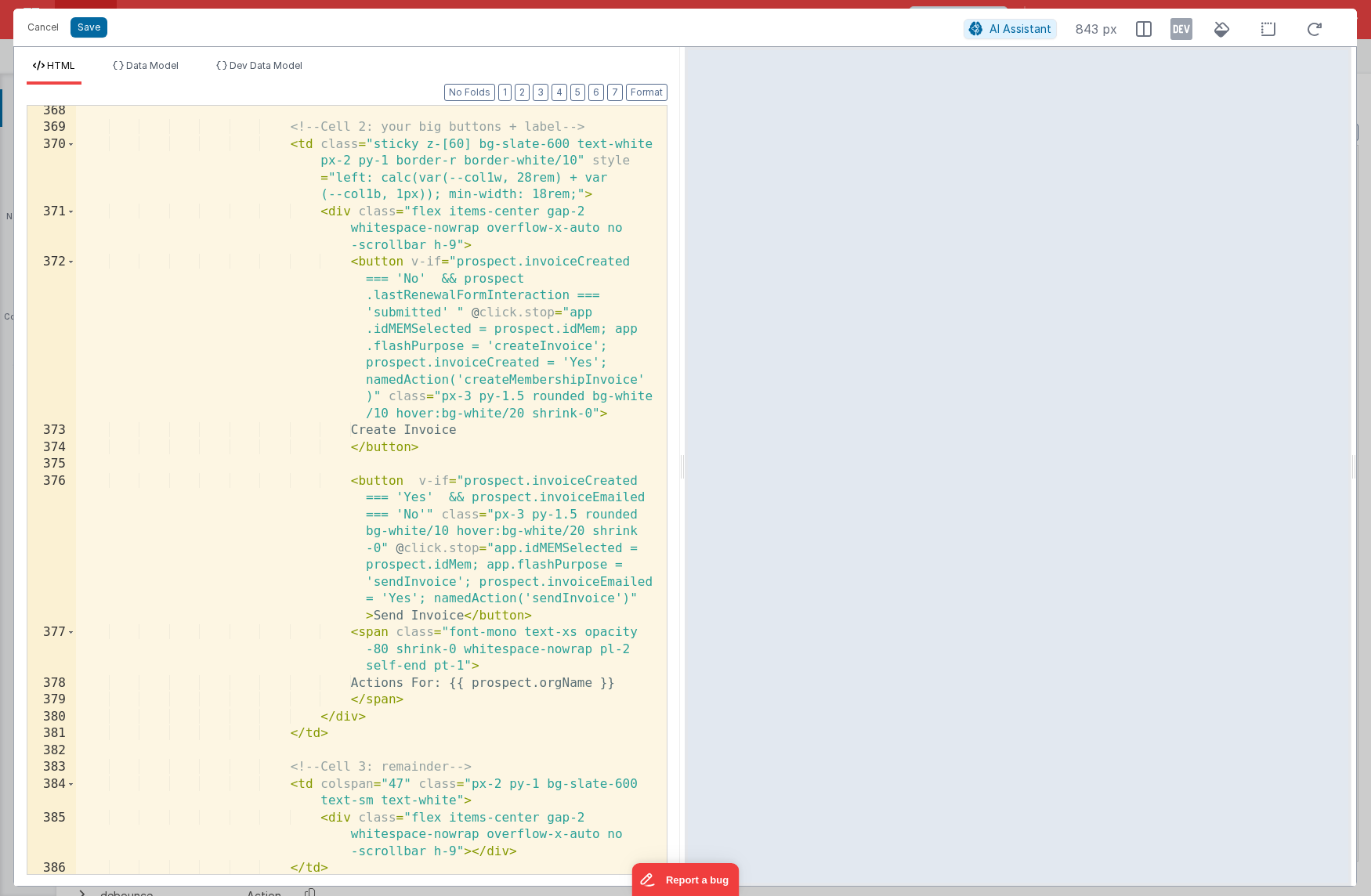
scroll to position [11486, 0]
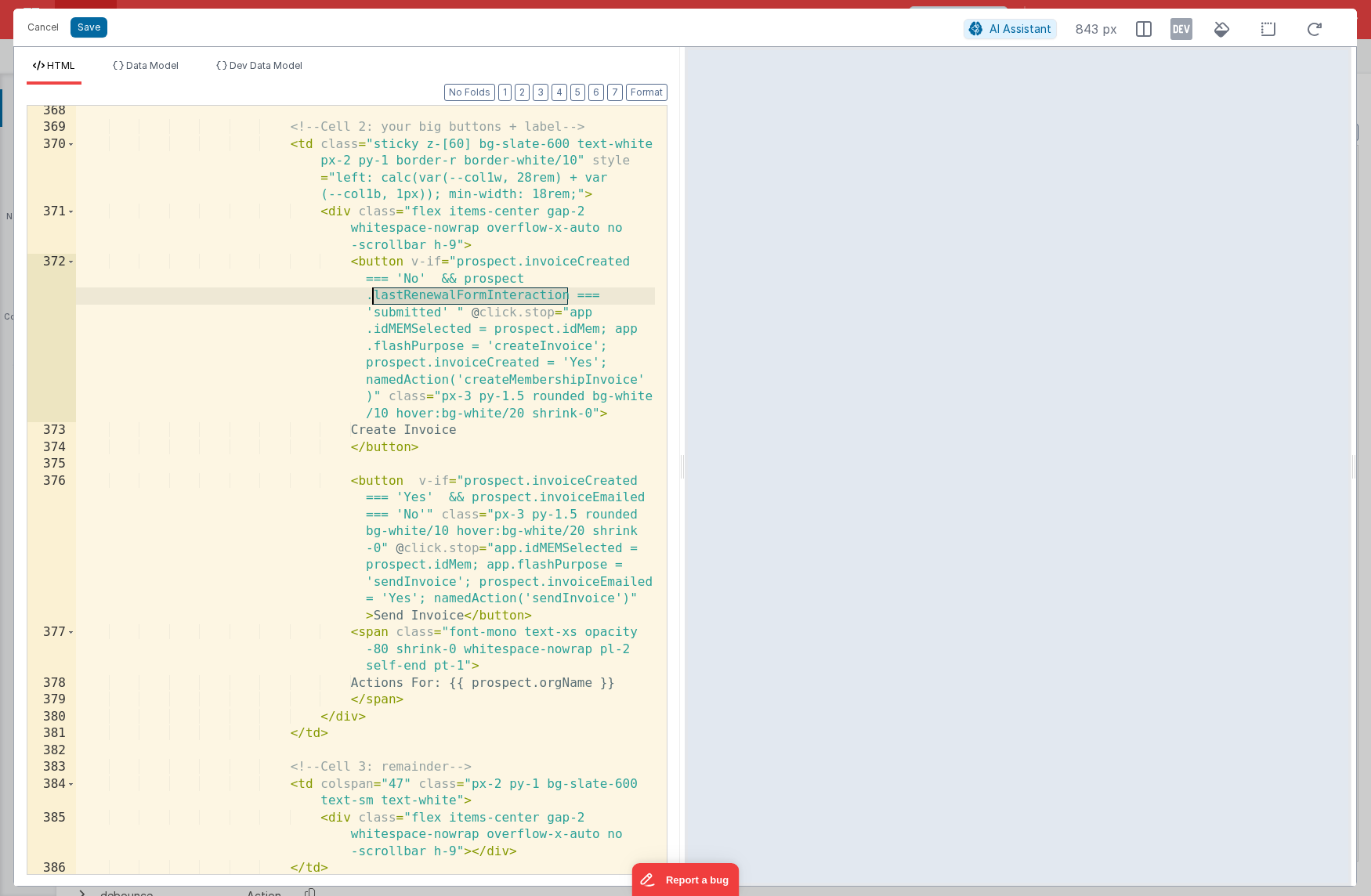
drag, startPoint x: 566, startPoint y: 297, endPoint x: 375, endPoint y: 299, distance: 191.0
click at [375, 299] on div "<!-- Cell 2: your big buttons + label --> < td class = "sticky z-[60] bg-slate-…" at bounding box center [365, 504] width 579 height 802
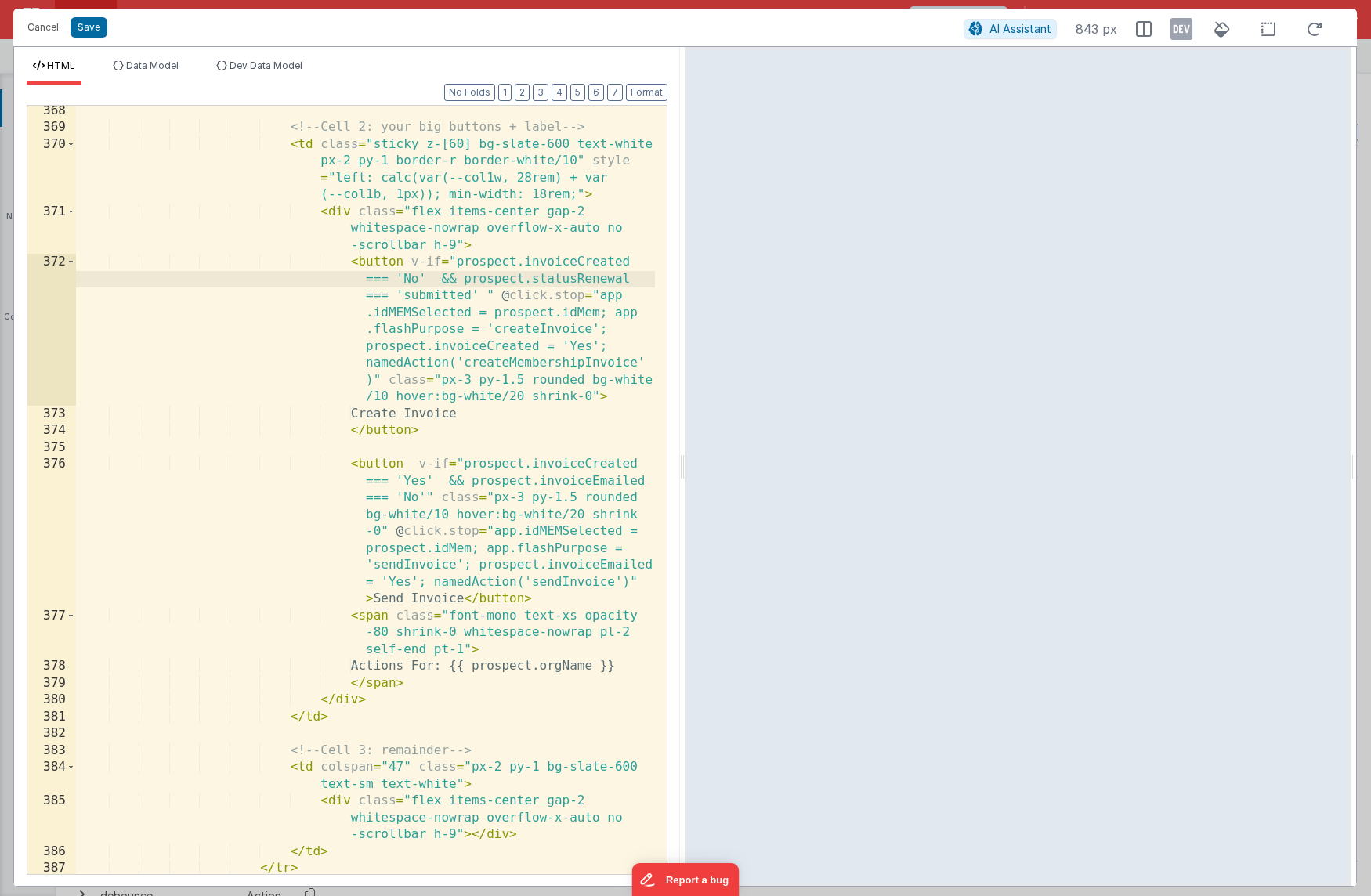
click at [410, 296] on div "<!-- Cell 2: your big buttons + label --> < td class = "sticky z-[60] bg-slate-…" at bounding box center [365, 504] width 579 height 802
click at [87, 28] on button "Save" at bounding box center [89, 27] width 37 height 20
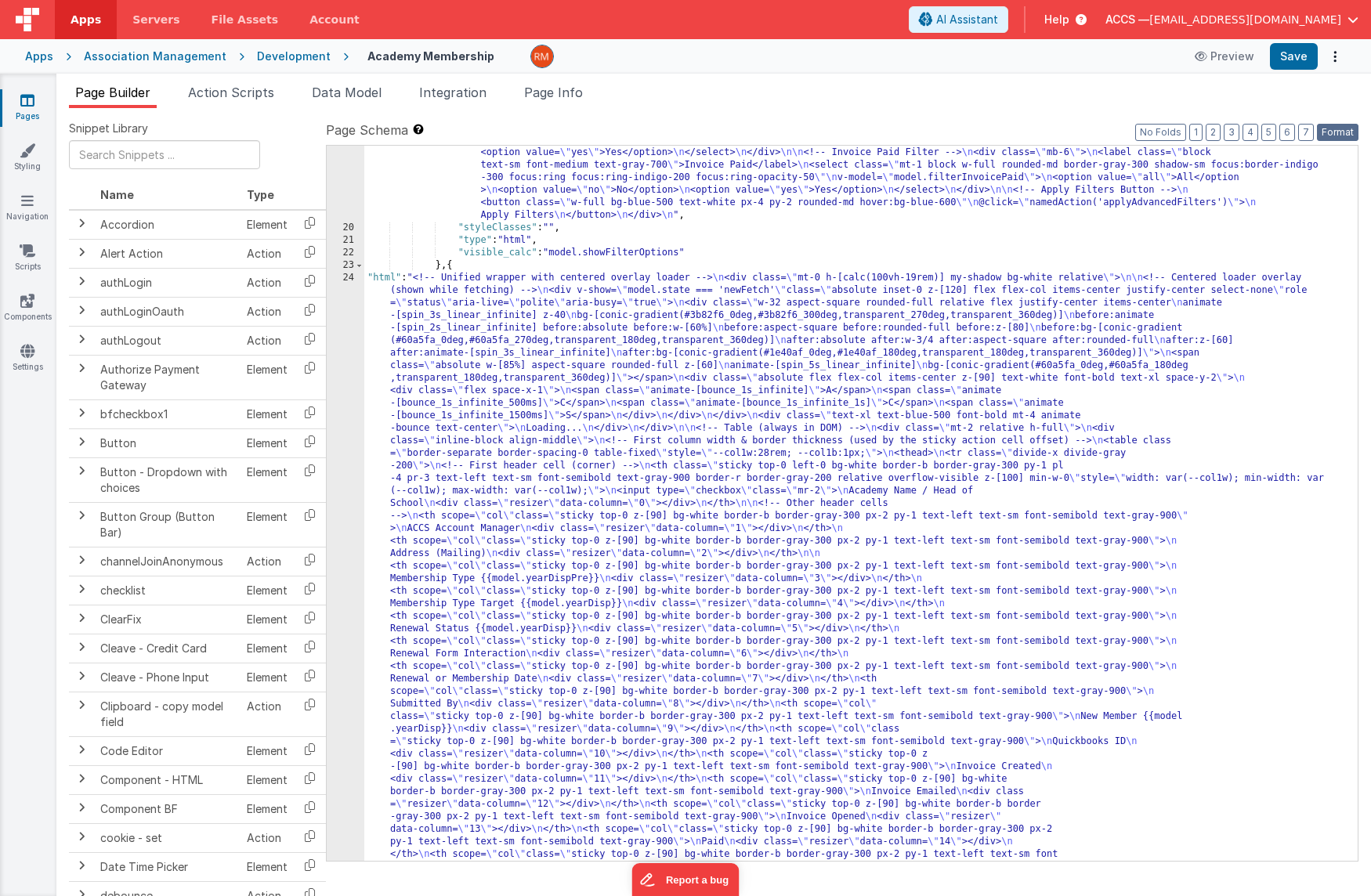
click at [1338, 134] on button "Format" at bounding box center [1338, 133] width 42 height 18
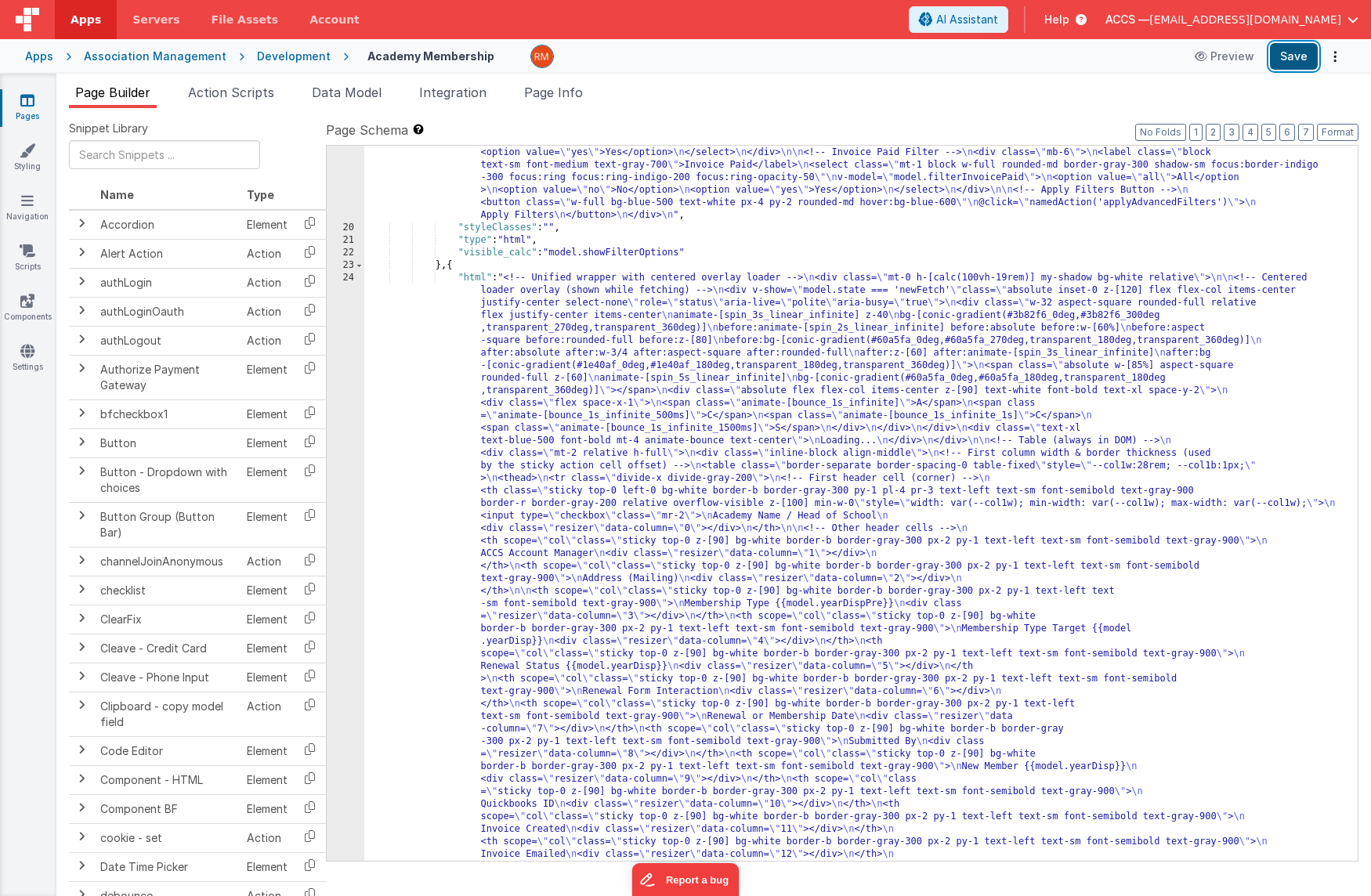
click at [1298, 54] on button "Save" at bounding box center [1294, 56] width 48 height 26
